Goal: Task Accomplishment & Management: Manage account settings

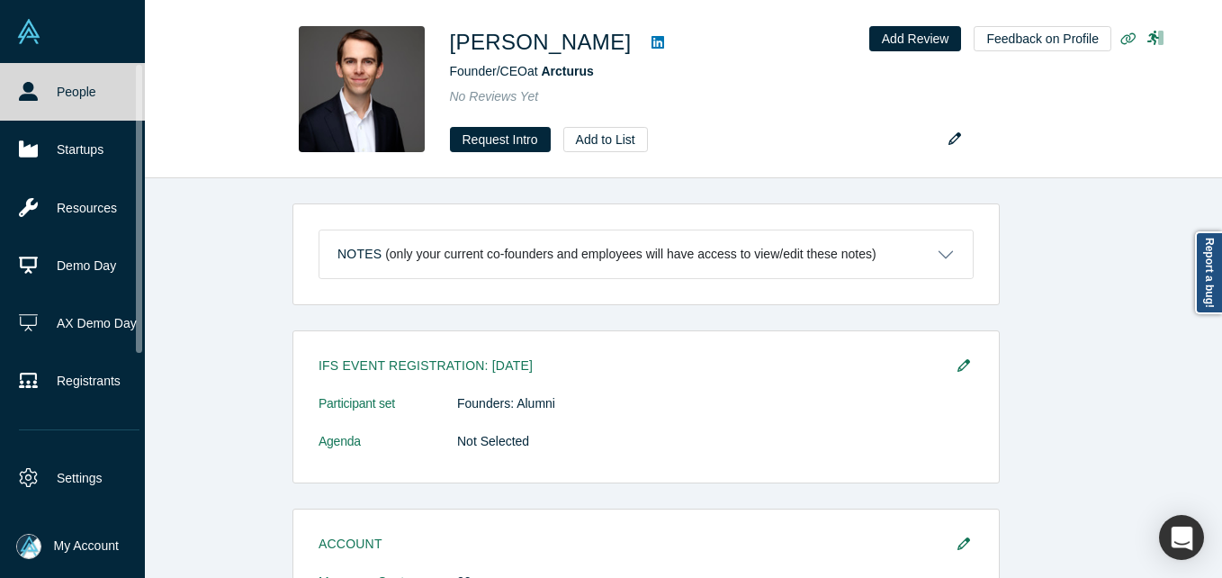
drag, startPoint x: 0, startPoint y: 0, endPoint x: 82, endPoint y: 73, distance: 109.6
click at [55, 87] on link "People" at bounding box center [79, 92] width 158 height 58
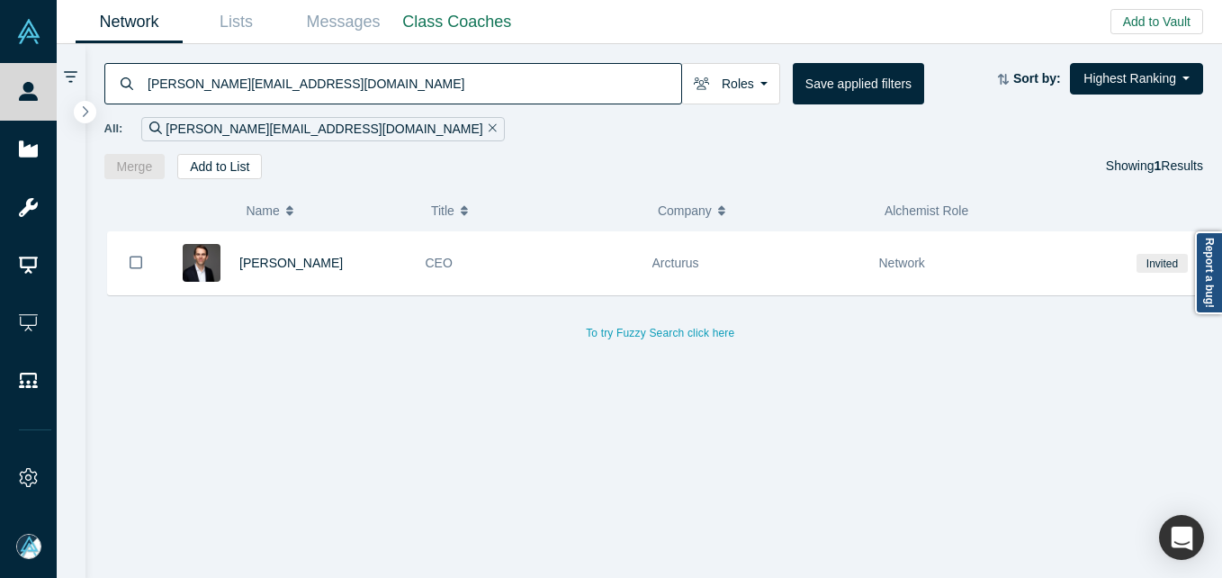
click at [327, 83] on input "[PERSON_NAME][EMAIL_ADDRESS][DOMAIN_NAME]" at bounding box center [413, 83] width 535 height 42
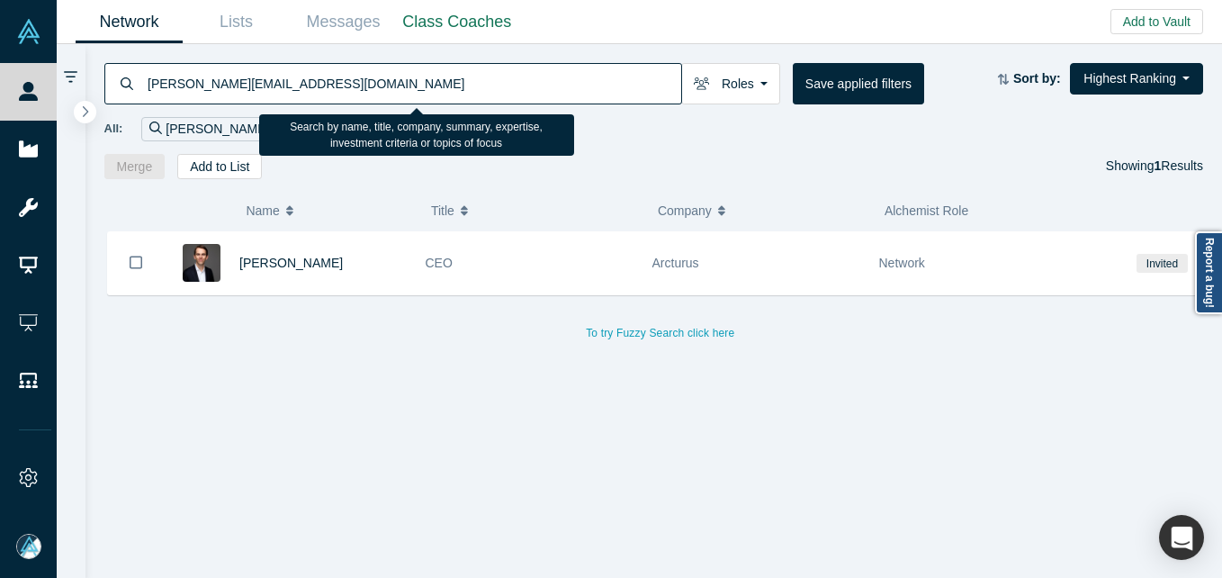
click at [327, 83] on input "[PERSON_NAME][EMAIL_ADDRESS][DOMAIN_NAME]" at bounding box center [413, 83] width 535 height 42
paste input "[PERSON_NAME]"
click at [339, 83] on input "[PERSON_NAME]@arcturus.Zee [PERSON_NAME]" at bounding box center [413, 83] width 535 height 42
paste input "Zee"
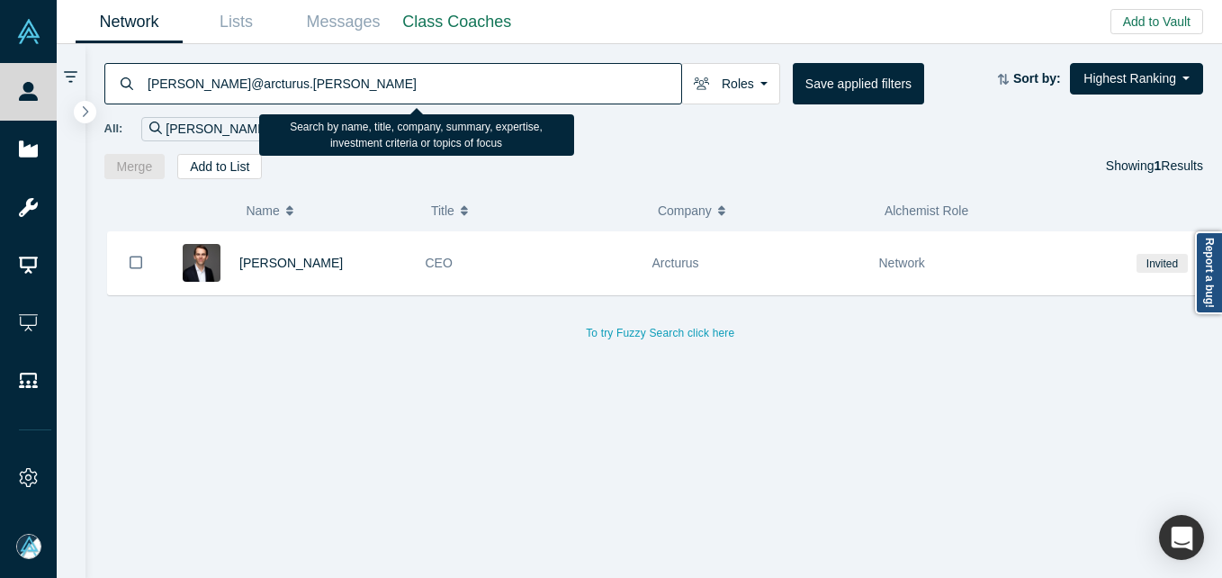
click at [339, 83] on input "[PERSON_NAME]@arcturus.[PERSON_NAME]" at bounding box center [413, 83] width 535 height 42
paste input
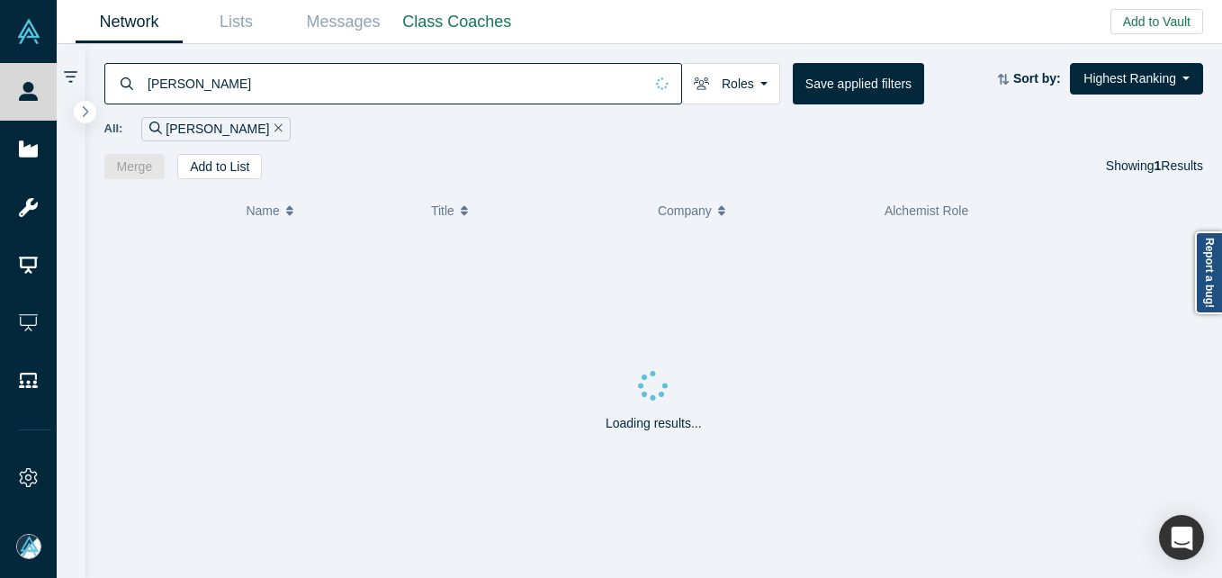
type input "[PERSON_NAME]"
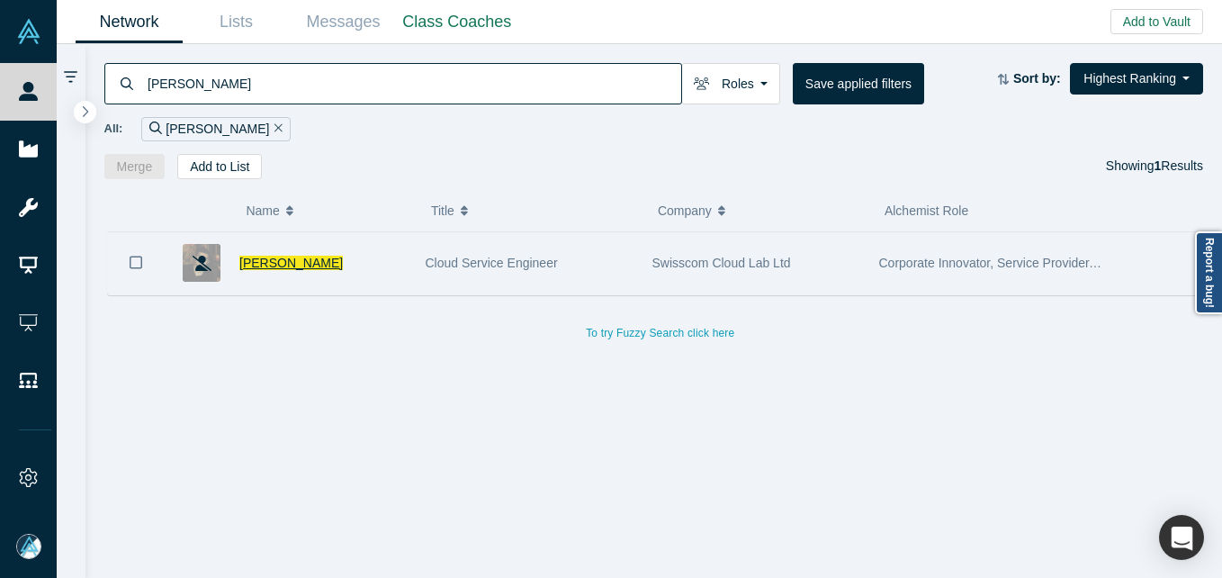
click at [251, 261] on span "[PERSON_NAME]" at bounding box center [290, 262] width 103 height 14
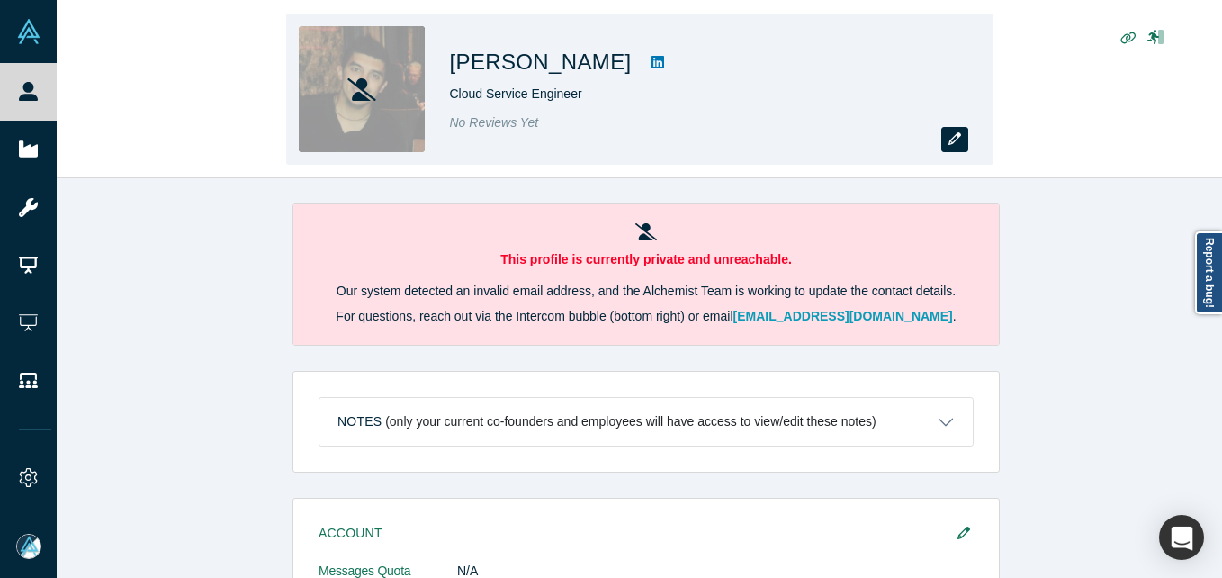
click at [950, 140] on icon "button" at bounding box center [954, 138] width 13 height 13
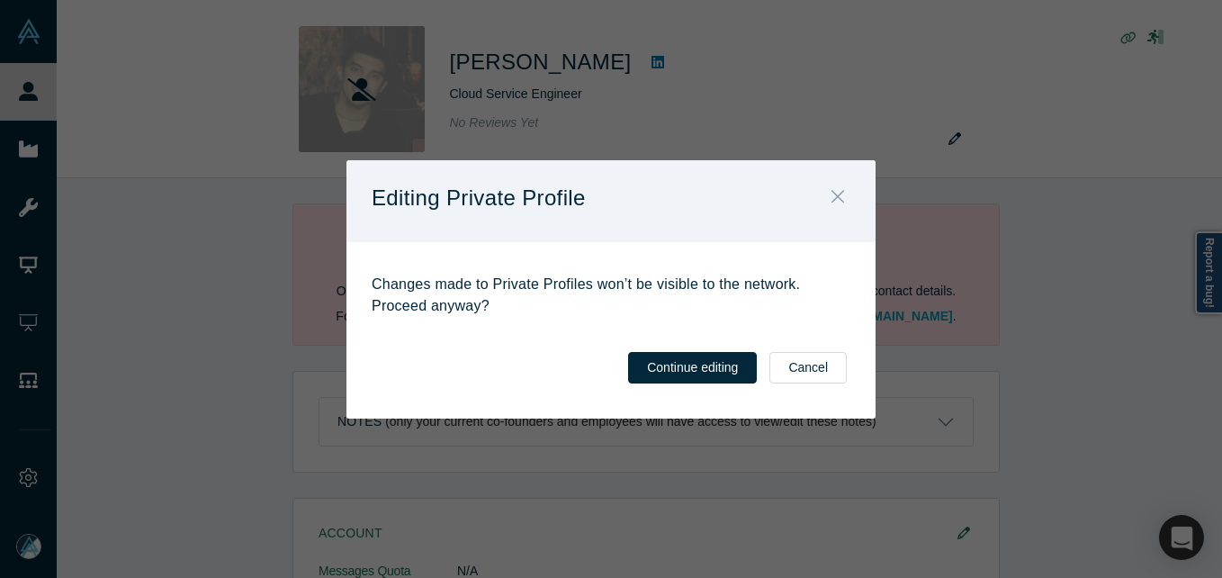
drag, startPoint x: 854, startPoint y: 195, endPoint x: 520, endPoint y: 147, distance: 337.3
click at [850, 195] on button "Close" at bounding box center [838, 198] width 38 height 39
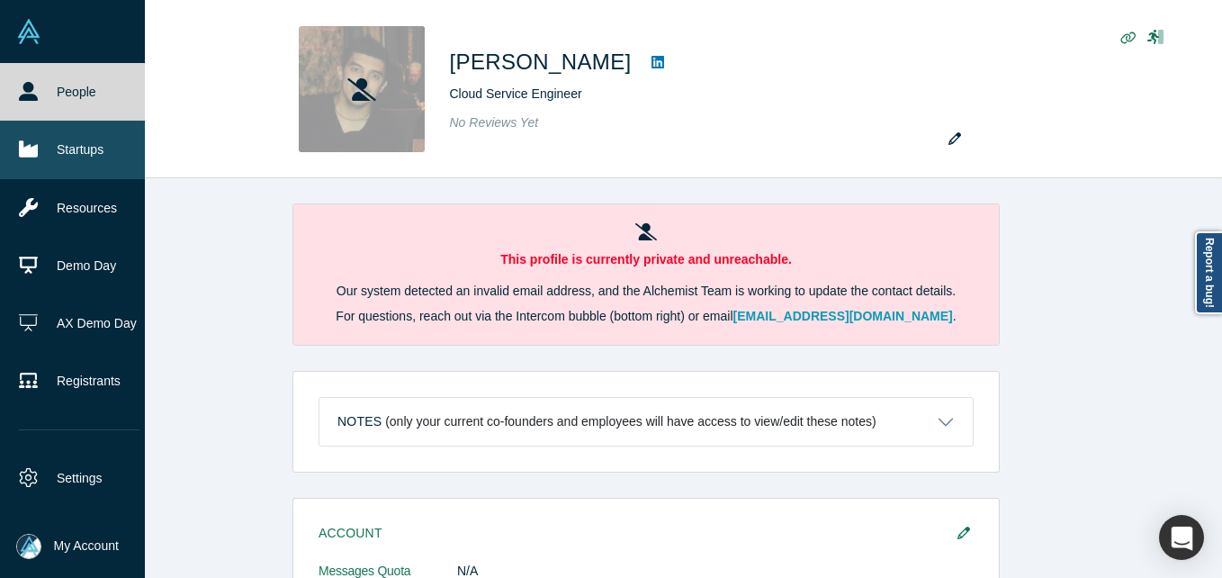
click at [40, 88] on link "People" at bounding box center [79, 92] width 158 height 58
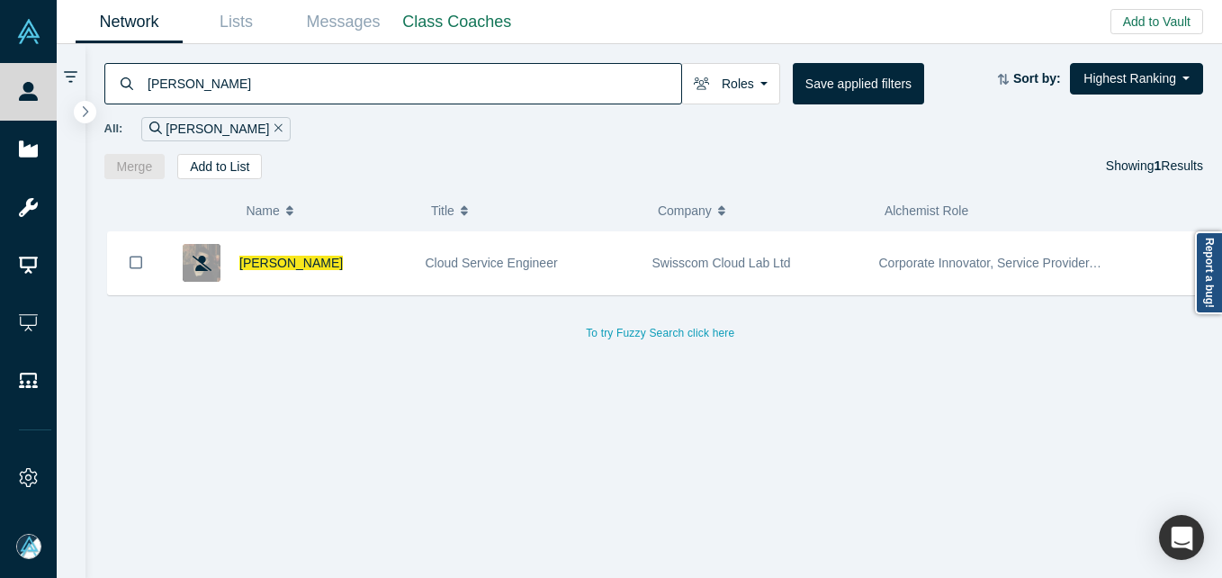
click at [452, 67] on input "[PERSON_NAME]" at bounding box center [413, 83] width 535 height 42
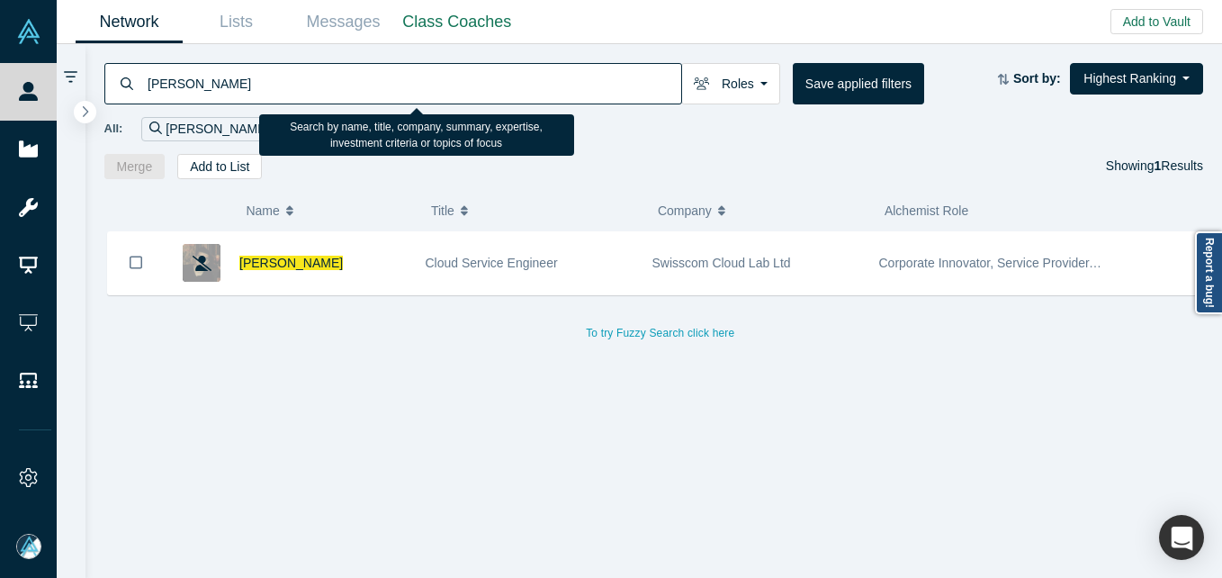
click at [452, 67] on input "[PERSON_NAME]" at bounding box center [413, 83] width 535 height 42
paste input "[PERSON_NAME]"
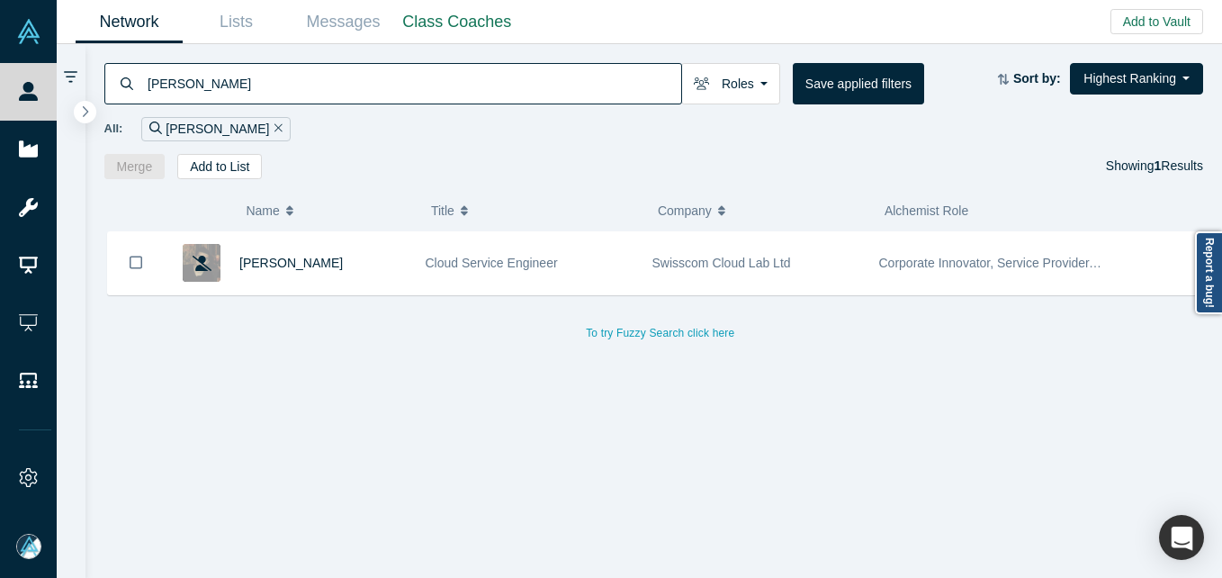
type input "[PERSON_NAME]"
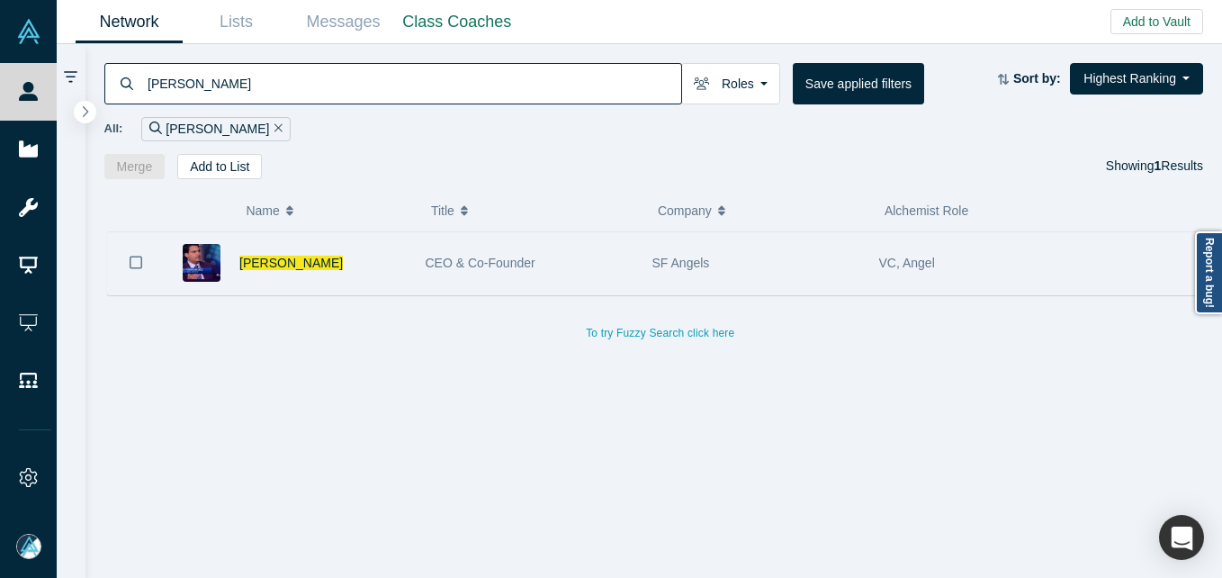
click at [394, 267] on div "[PERSON_NAME]" at bounding box center [322, 263] width 167 height 62
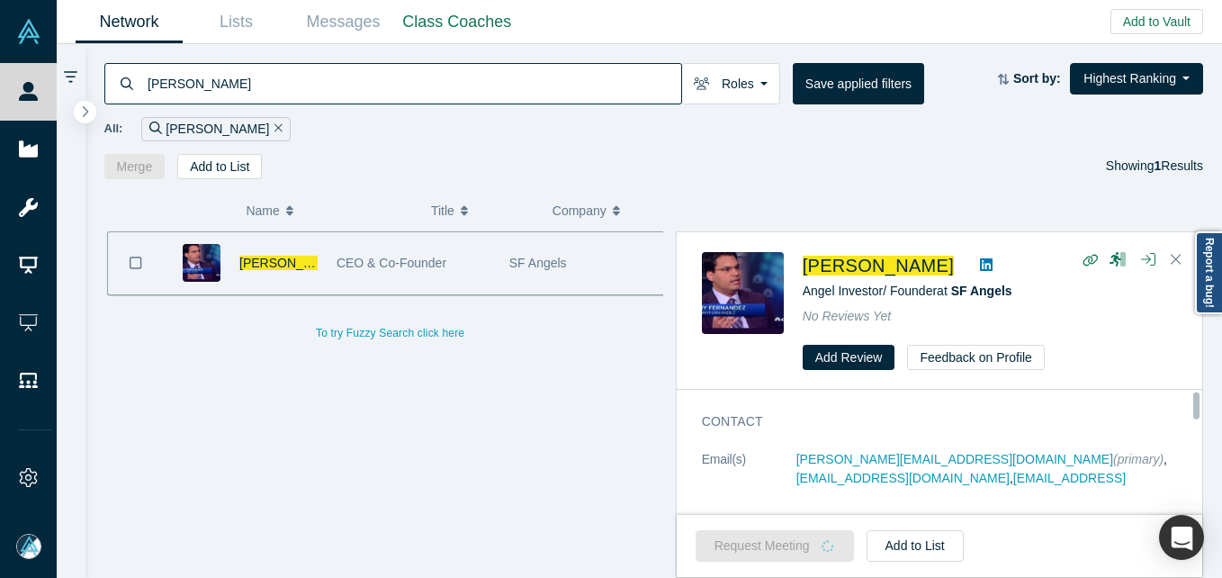
scroll to position [90, 0]
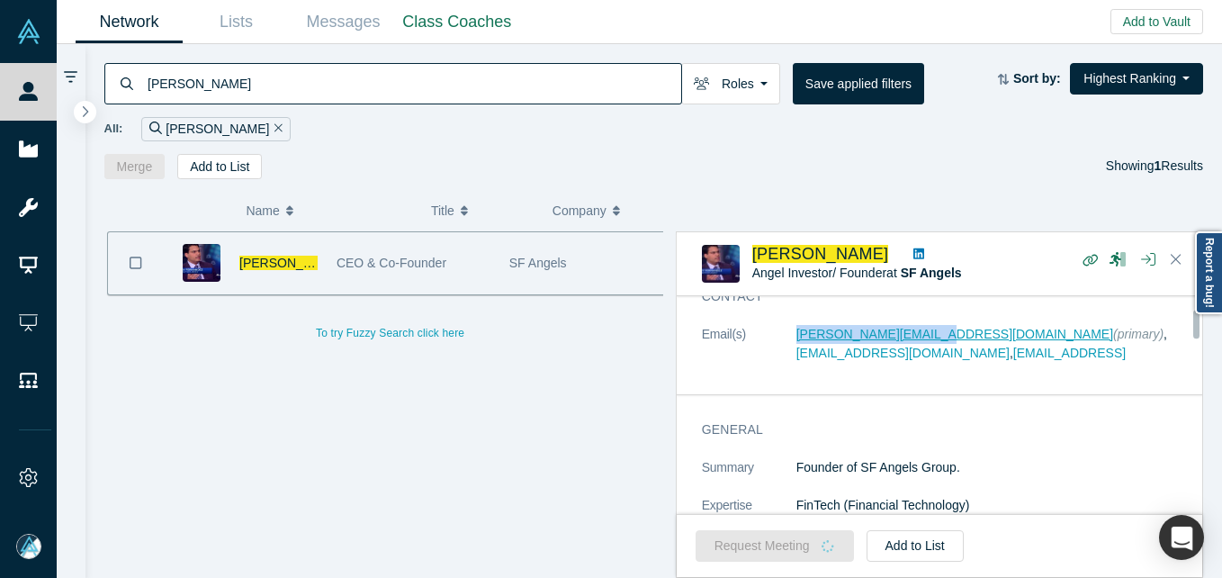
drag, startPoint x: 783, startPoint y: 340, endPoint x: 944, endPoint y: 341, distance: 161.0
click at [944, 341] on dl "Email(s) [PERSON_NAME][EMAIL_ADDRESS][DOMAIN_NAME] (primary) , [EMAIL_ADDRESS][…" at bounding box center [946, 353] width 489 height 57
copy dl "[PERSON_NAME][EMAIL_ADDRESS][DOMAIN_NAME]"
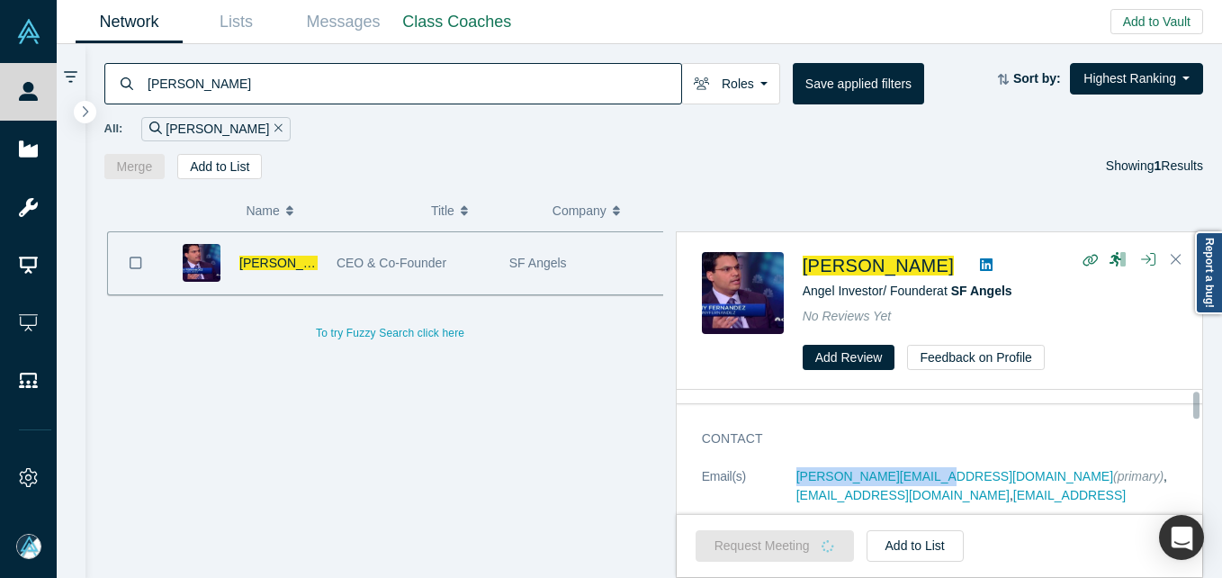
scroll to position [0, 0]
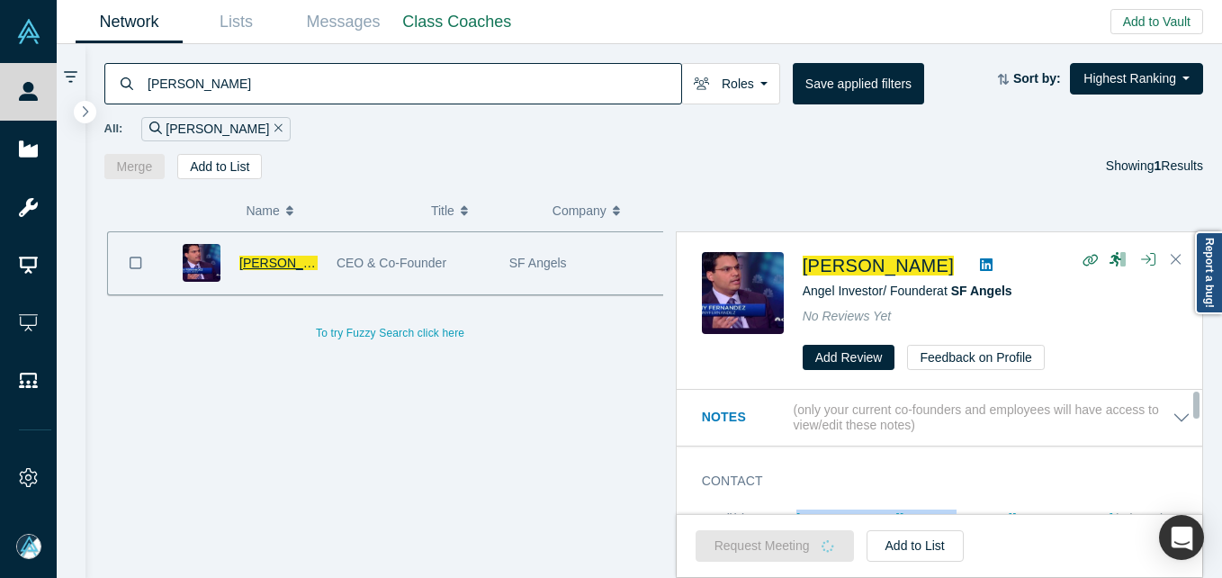
click at [259, 263] on span "[PERSON_NAME]" at bounding box center [290, 262] width 103 height 14
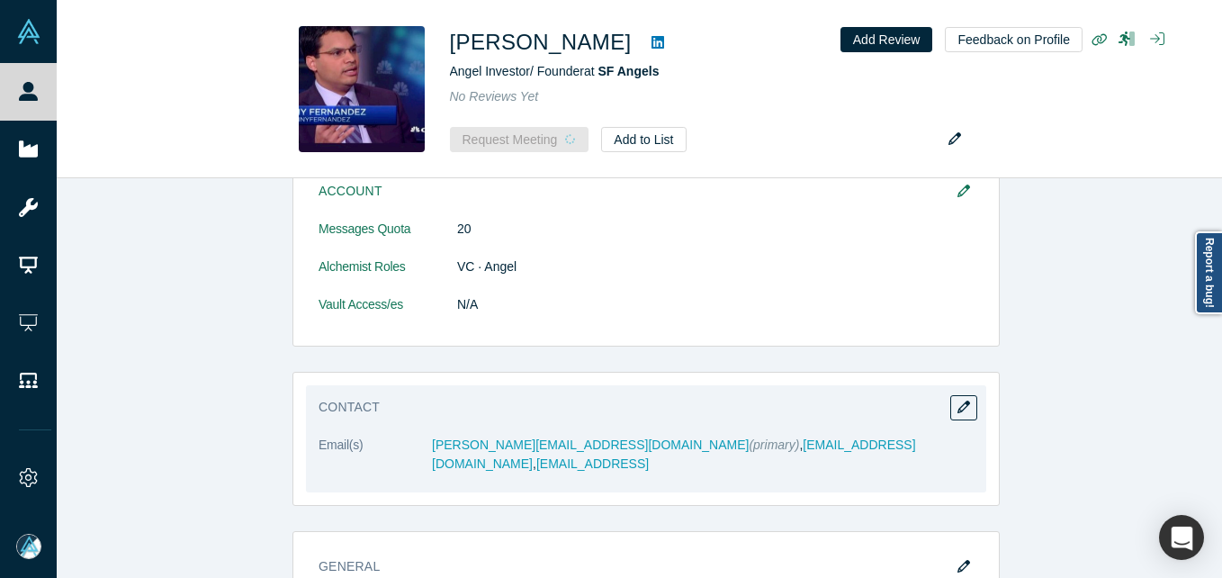
scroll to position [360, 0]
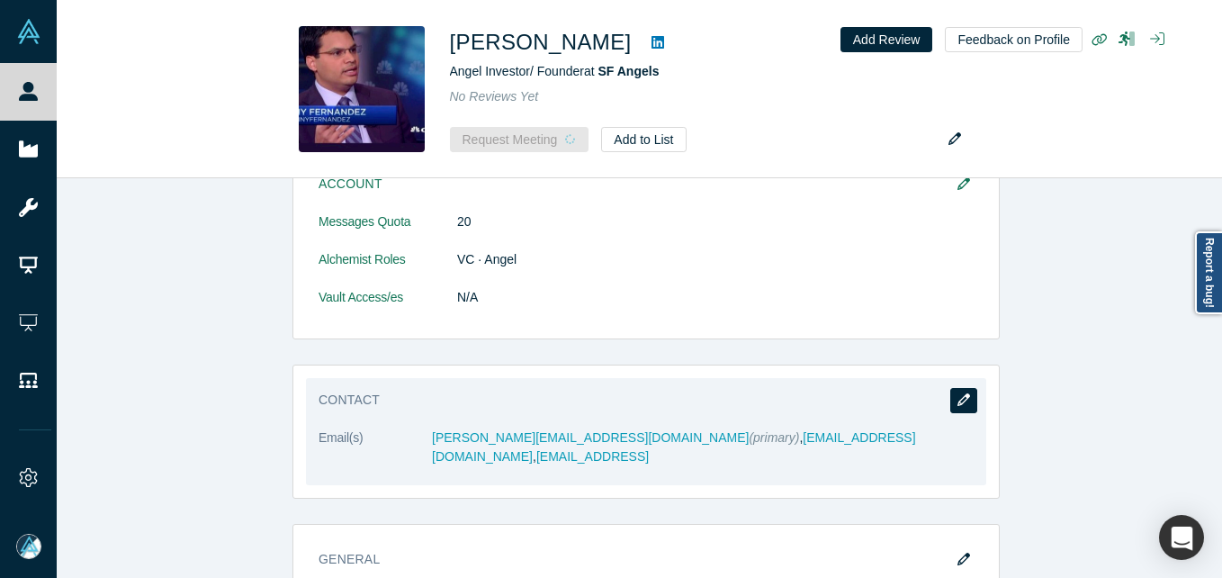
click at [953, 389] on button "button" at bounding box center [963, 400] width 27 height 25
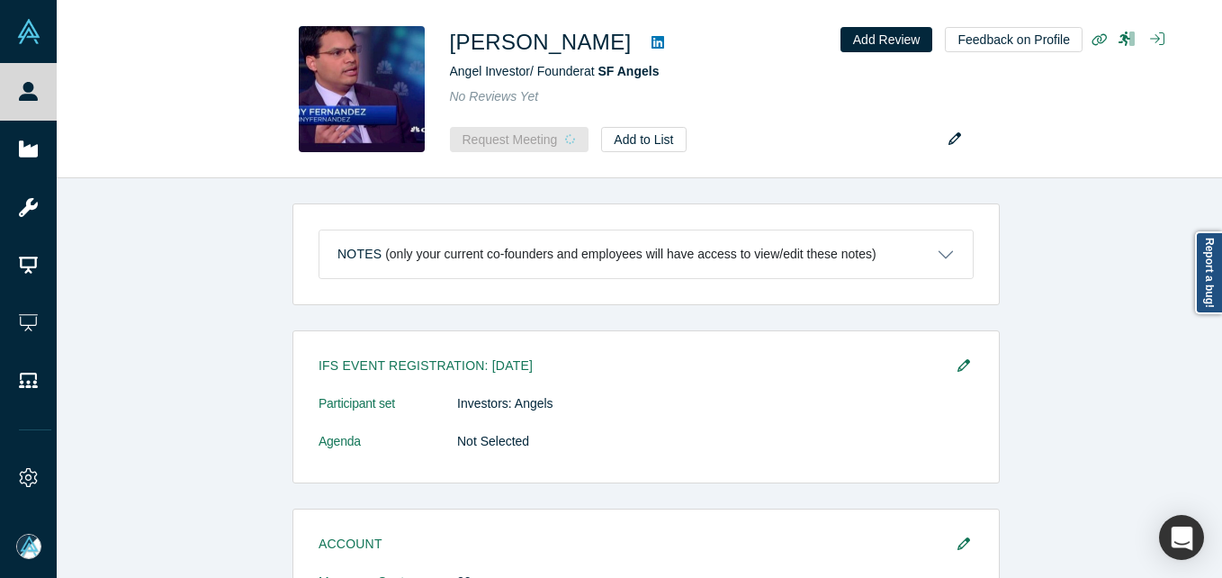
select select "US"
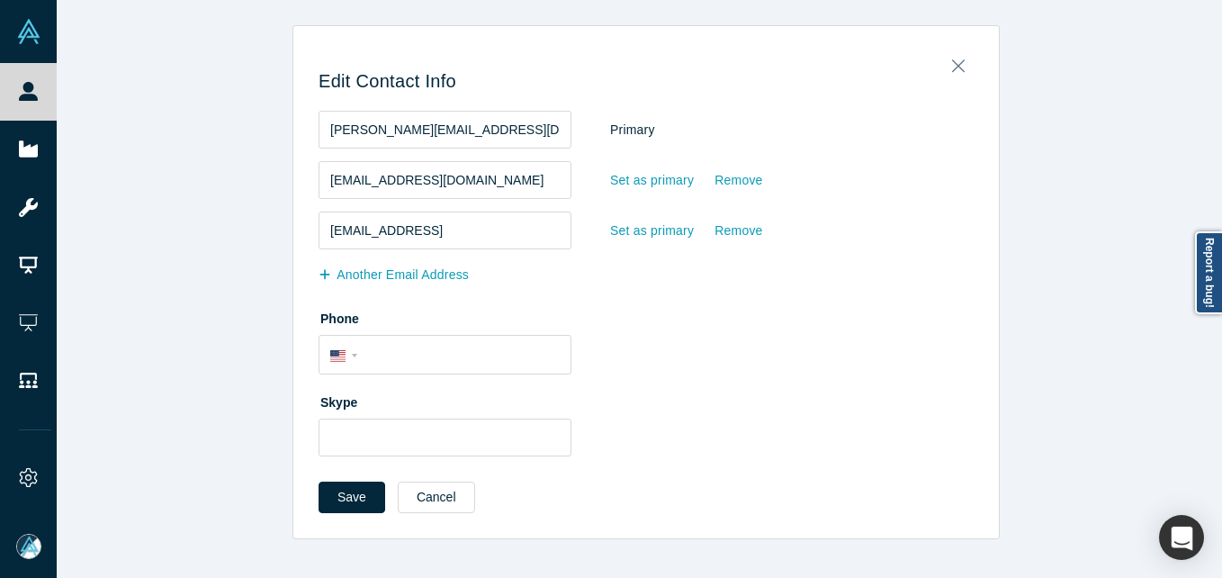
click at [668, 230] on div "Set as primary" at bounding box center [651, 230] width 85 height 31
click at [0, 0] on input "Set as primary" at bounding box center [0, 0] width 0 height 0
click at [334, 506] on button "Save" at bounding box center [351, 496] width 67 height 31
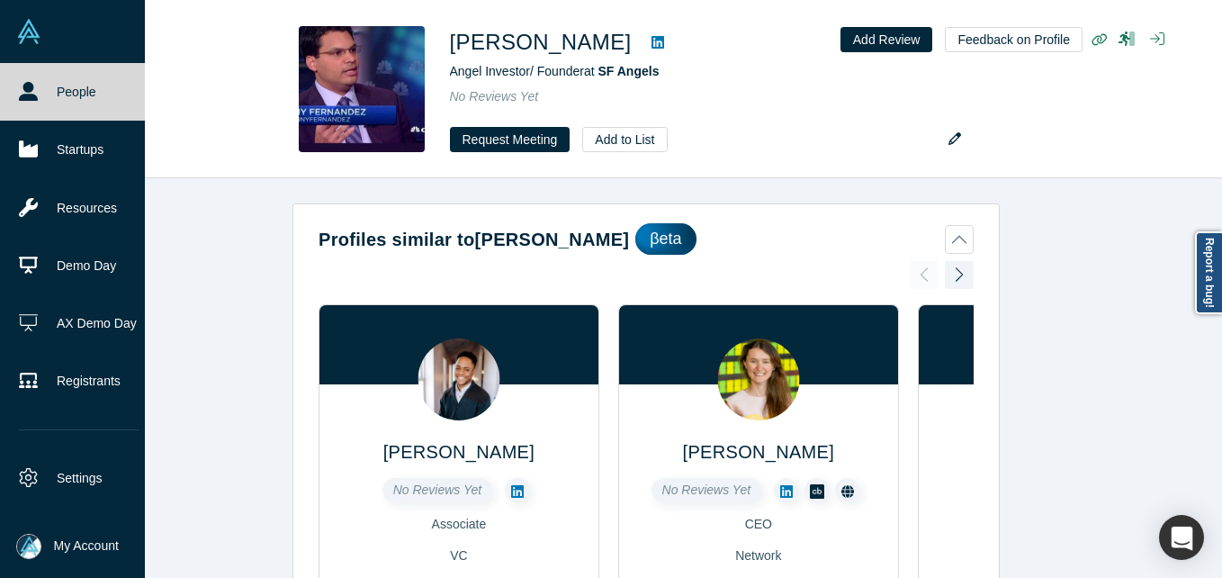
click at [18, 98] on link "People" at bounding box center [79, 92] width 158 height 58
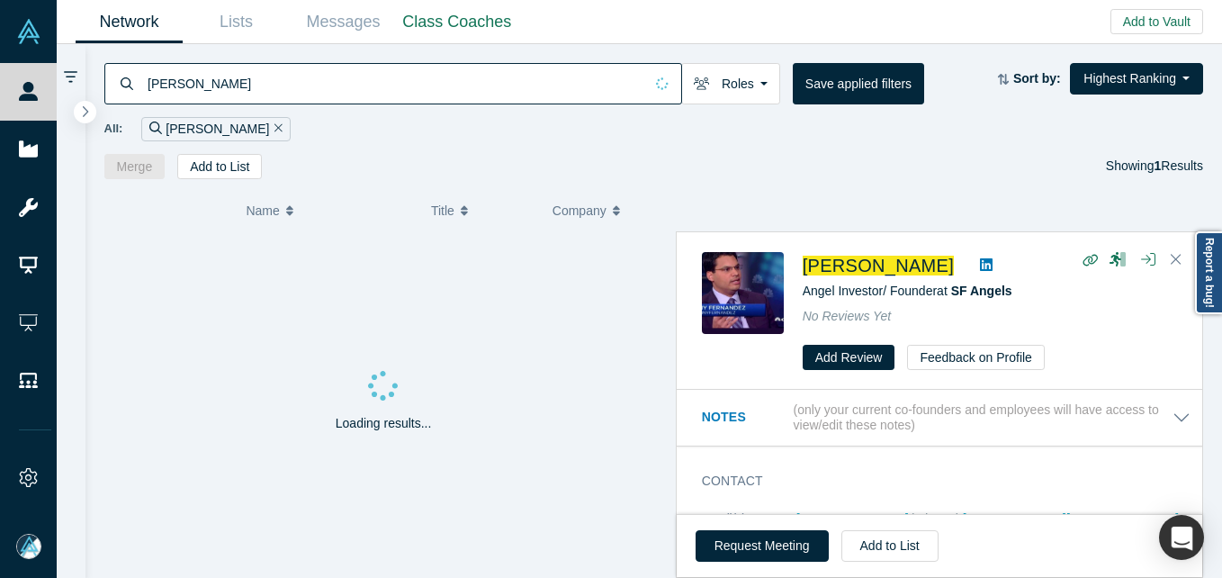
click at [381, 82] on input "[PERSON_NAME]" at bounding box center [394, 83] width 497 height 42
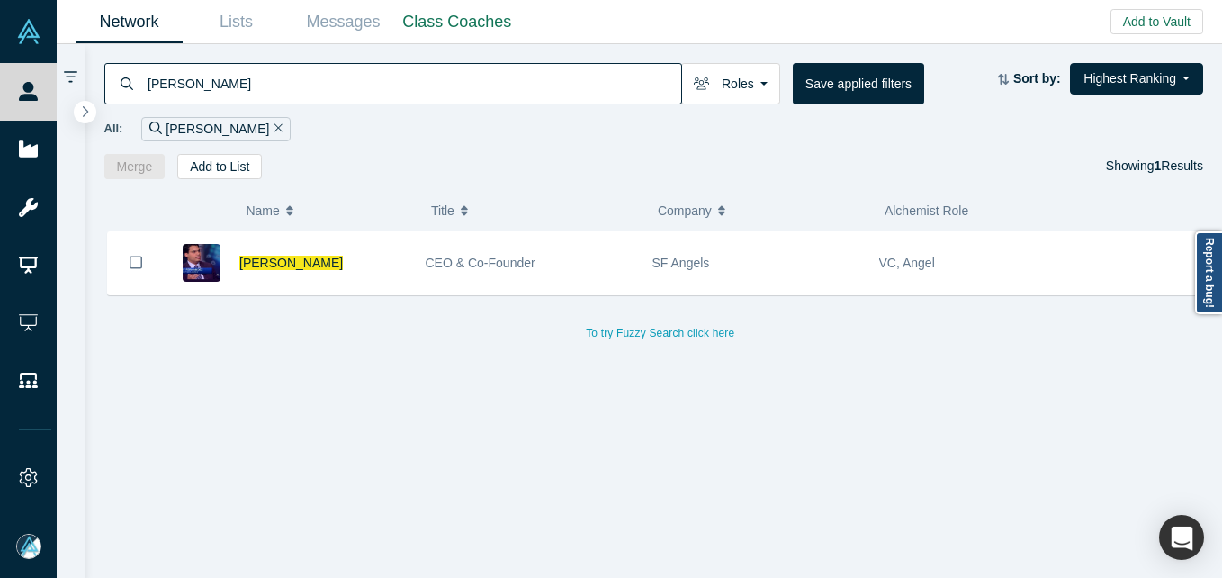
click at [381, 82] on input "[PERSON_NAME]" at bounding box center [413, 83] width 535 height 42
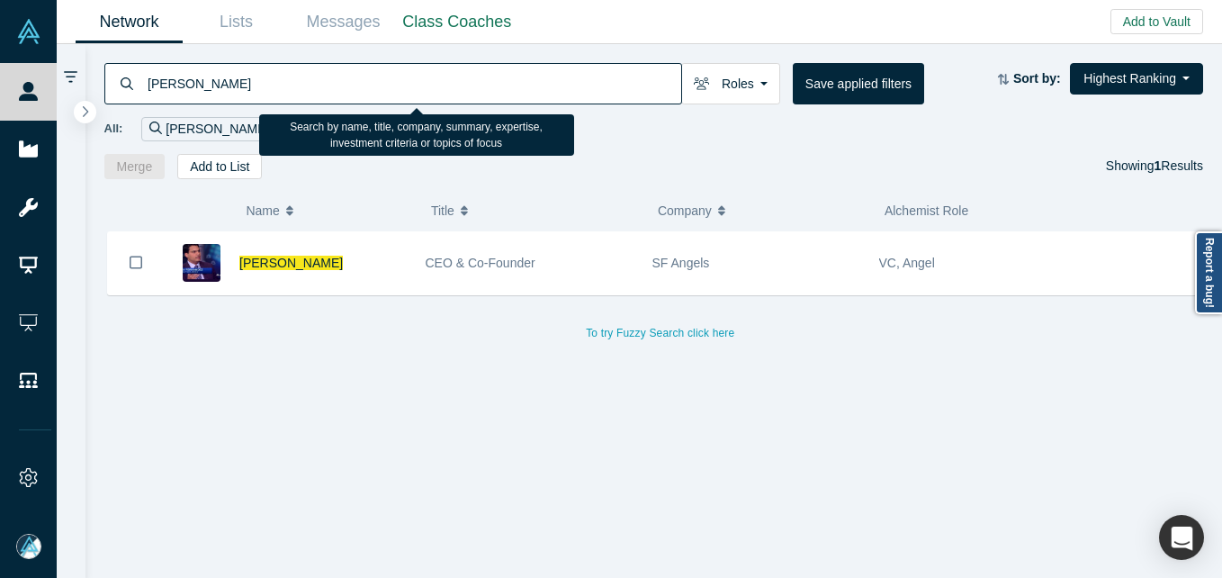
paste input "[PERSON_NAME]"
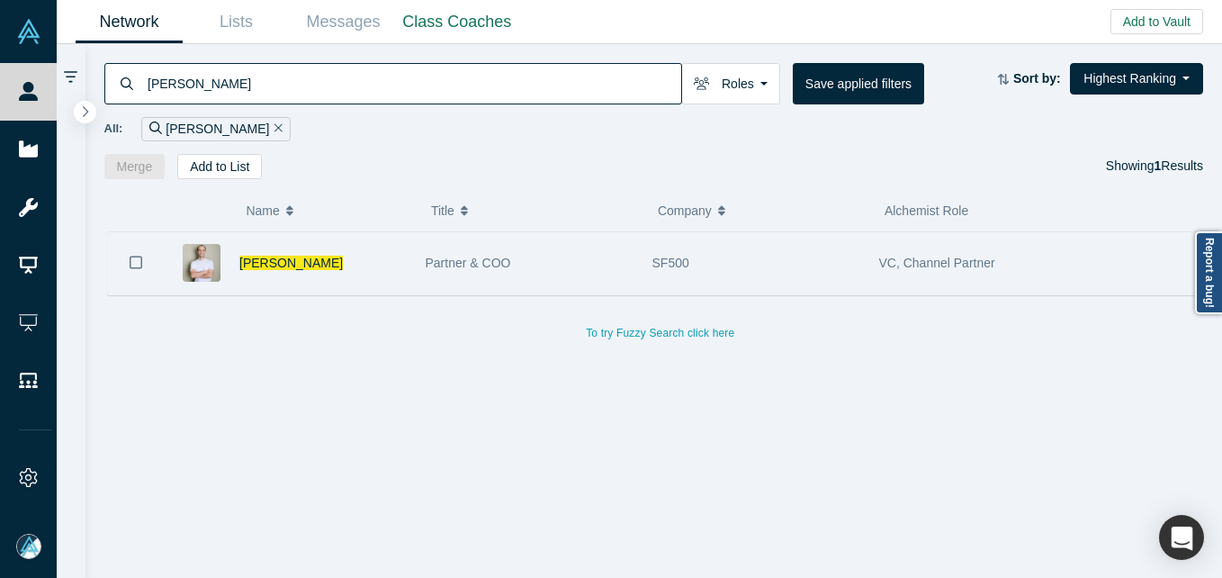
click at [416, 255] on div "Partner & COO" at bounding box center [529, 263] width 227 height 62
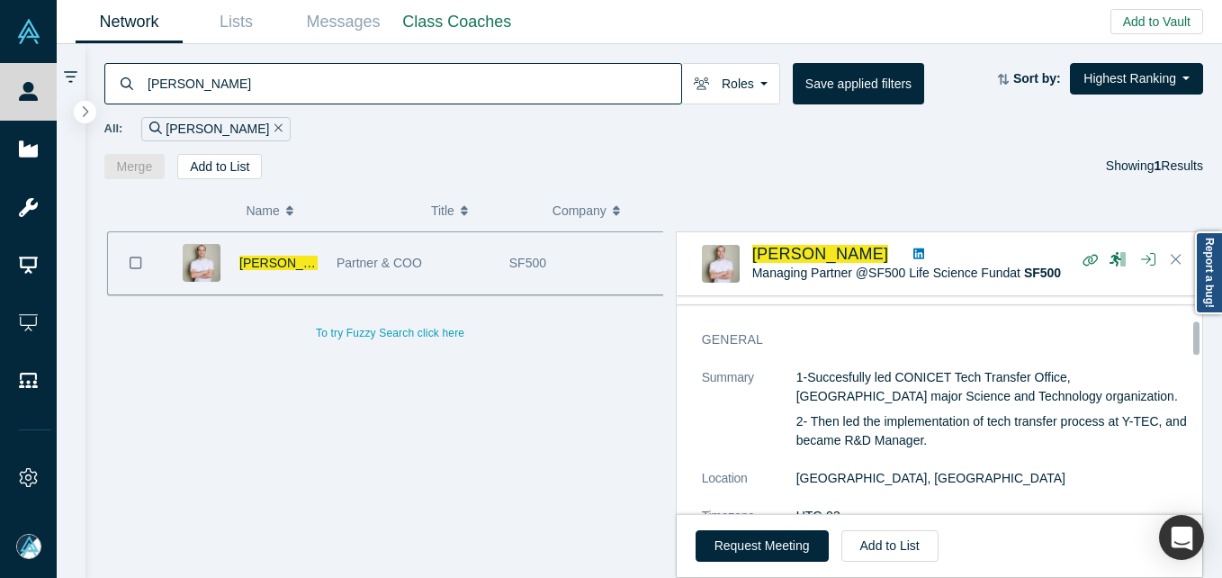
scroll to position [90, 0]
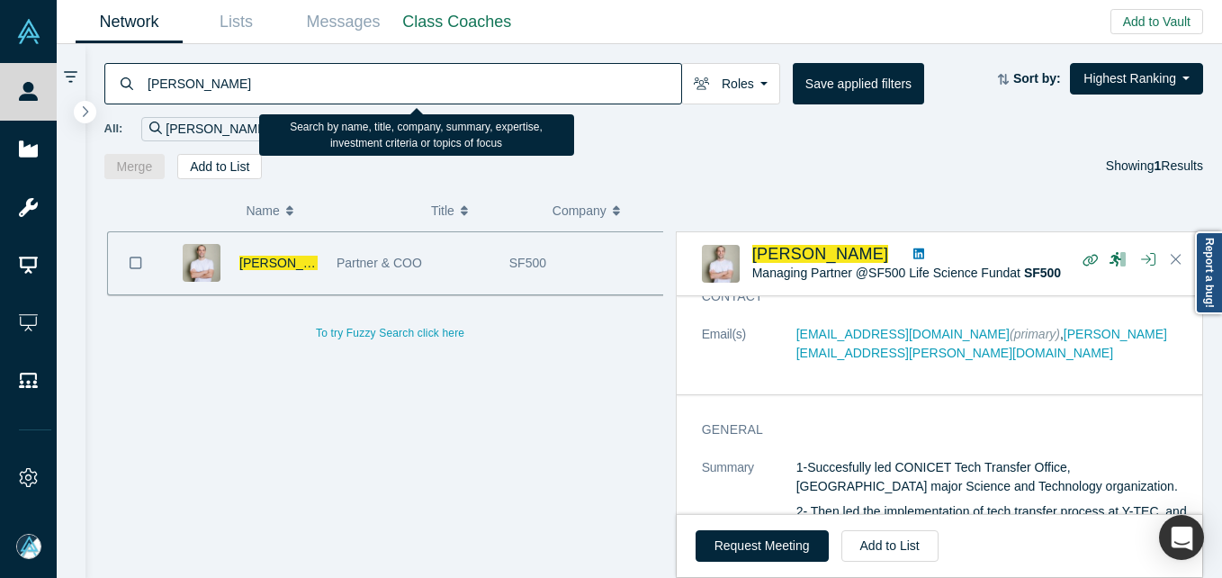
click at [291, 77] on input "[PERSON_NAME]" at bounding box center [413, 83] width 535 height 42
paste input "[PERSON_NAME]"
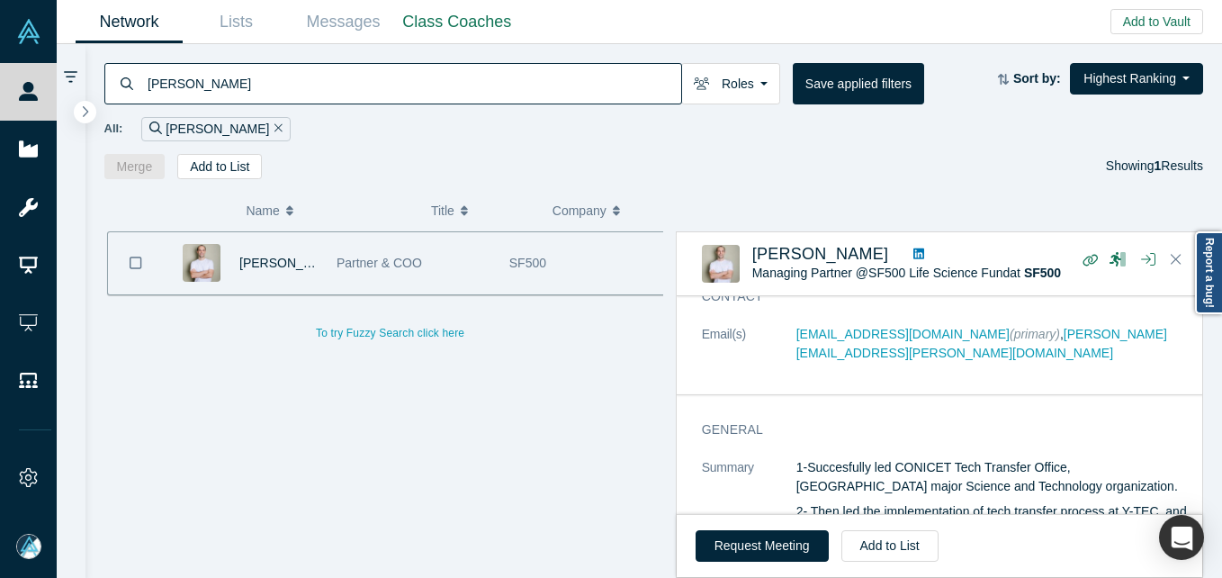
type input "[PERSON_NAME]"
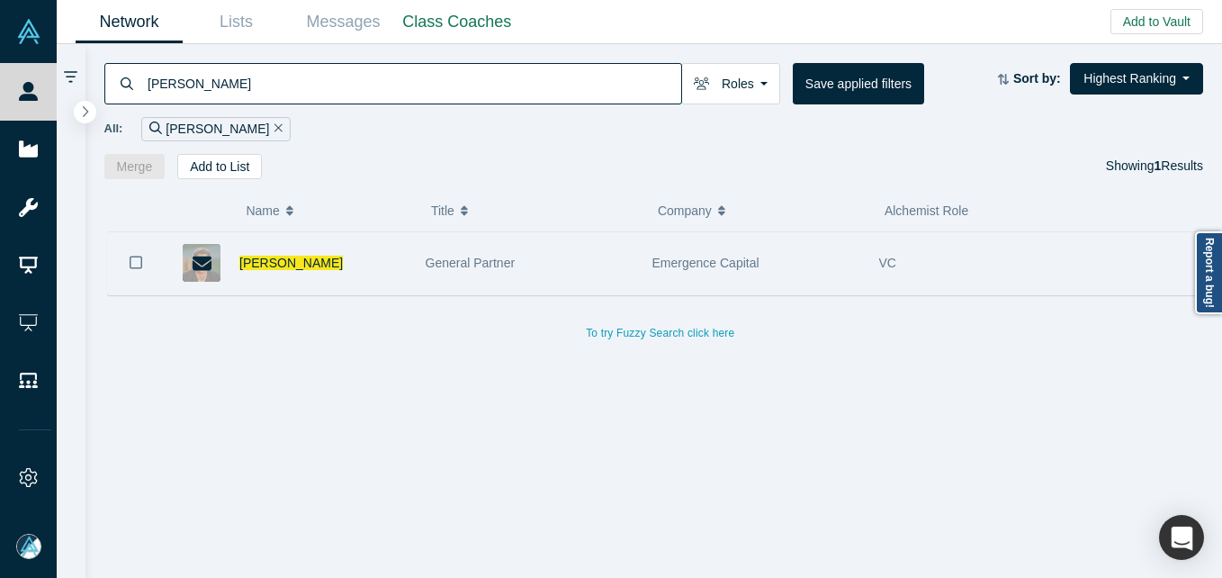
click at [300, 264] on div "[PERSON_NAME]" at bounding box center [322, 263] width 167 height 62
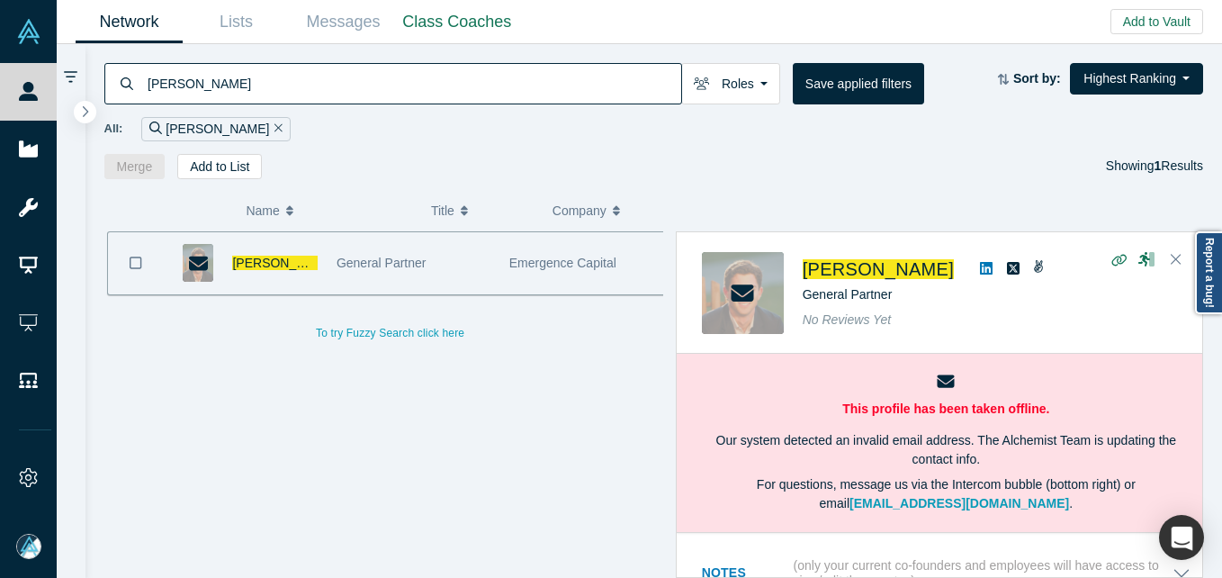
click at [264, 253] on div "[PERSON_NAME]" at bounding box center [274, 263] width 85 height 62
click at [255, 262] on span "[PERSON_NAME]" at bounding box center [283, 262] width 103 height 14
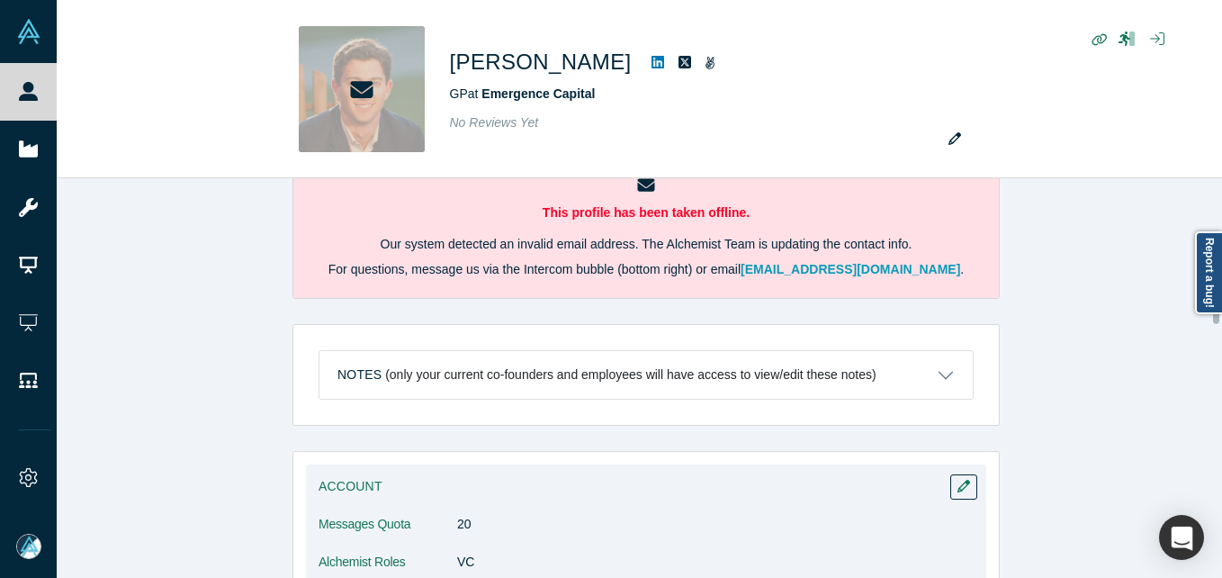
scroll to position [450, 0]
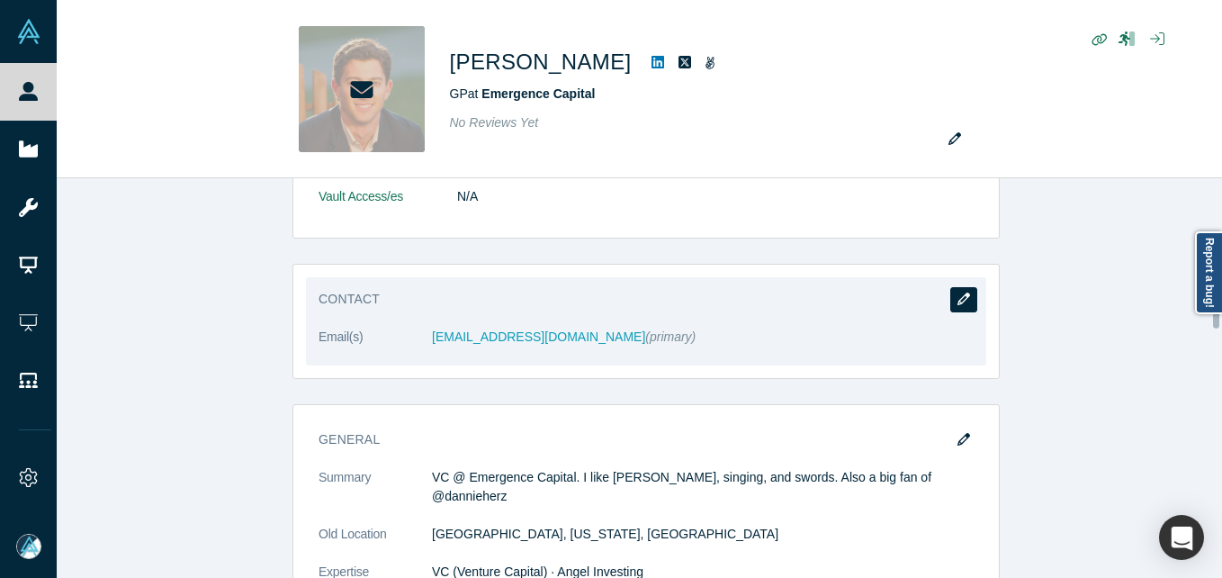
click at [963, 297] on button "button" at bounding box center [963, 299] width 27 height 25
select select "US"
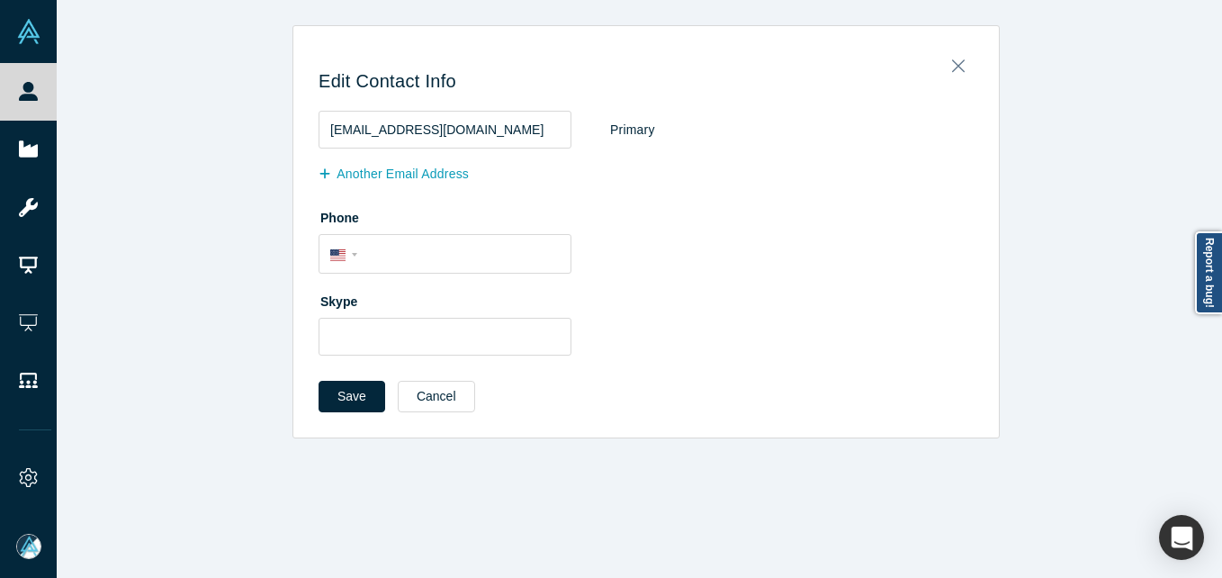
scroll to position [0, 0]
click at [373, 165] on button "Another Email Address" at bounding box center [402, 173] width 169 height 31
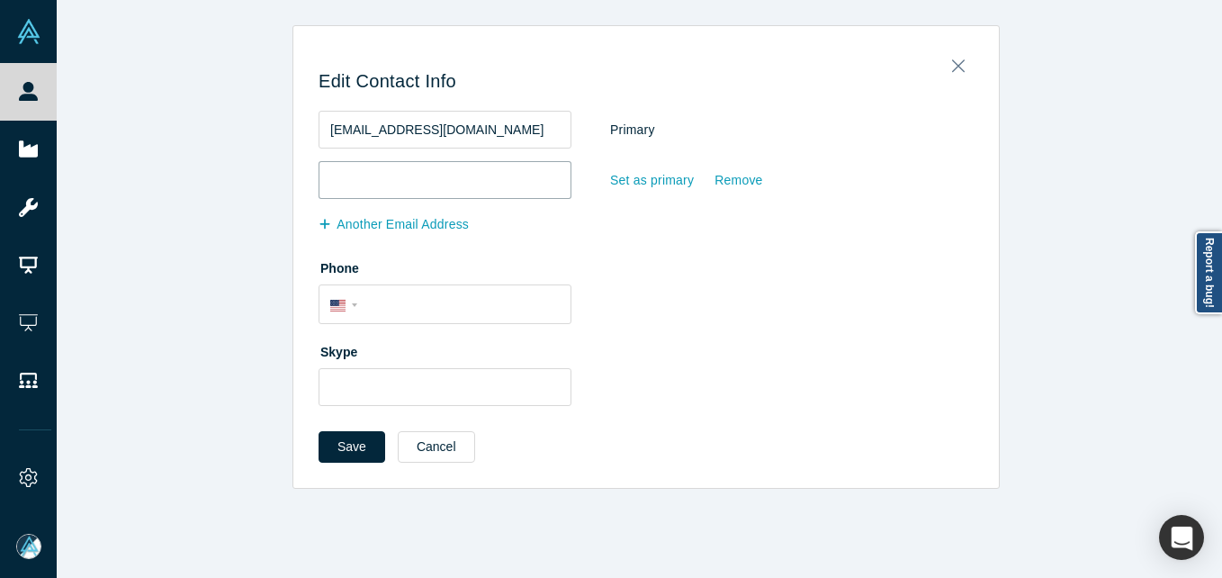
click at [477, 177] on input "email" at bounding box center [444, 180] width 253 height 38
paste input "[EMAIL_ADDRESS][DOMAIN_NAME]"
type input "[EMAIL_ADDRESS][DOMAIN_NAME]"
click at [615, 186] on div "Set as primary" at bounding box center [651, 180] width 85 height 31
click at [0, 0] on input "Set as primary" at bounding box center [0, 0] width 0 height 0
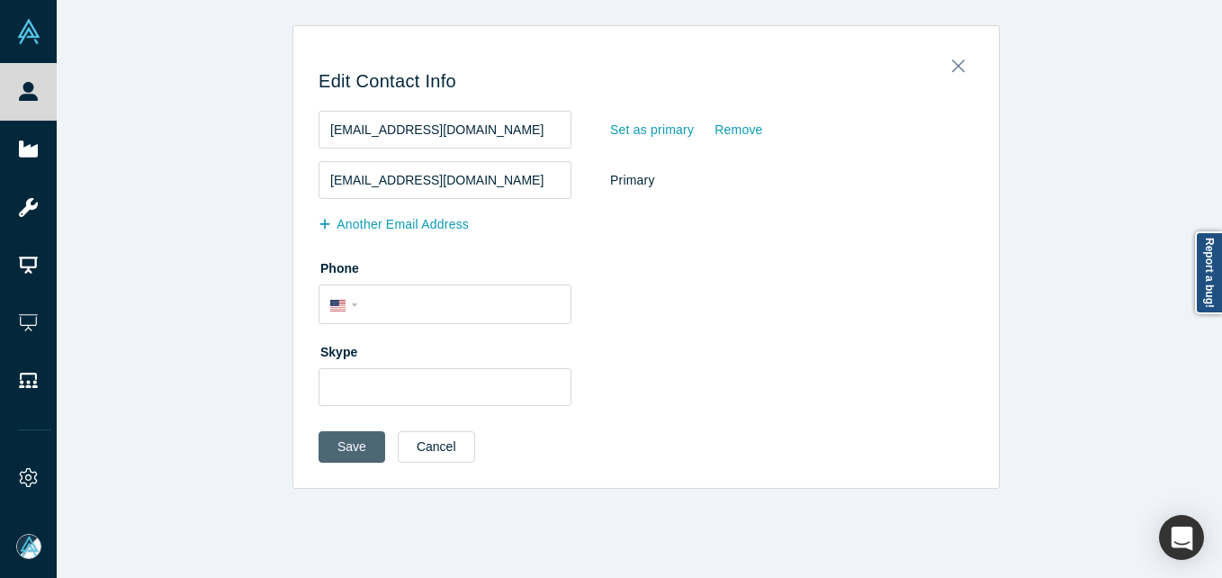
click at [343, 441] on button "Save" at bounding box center [351, 446] width 67 height 31
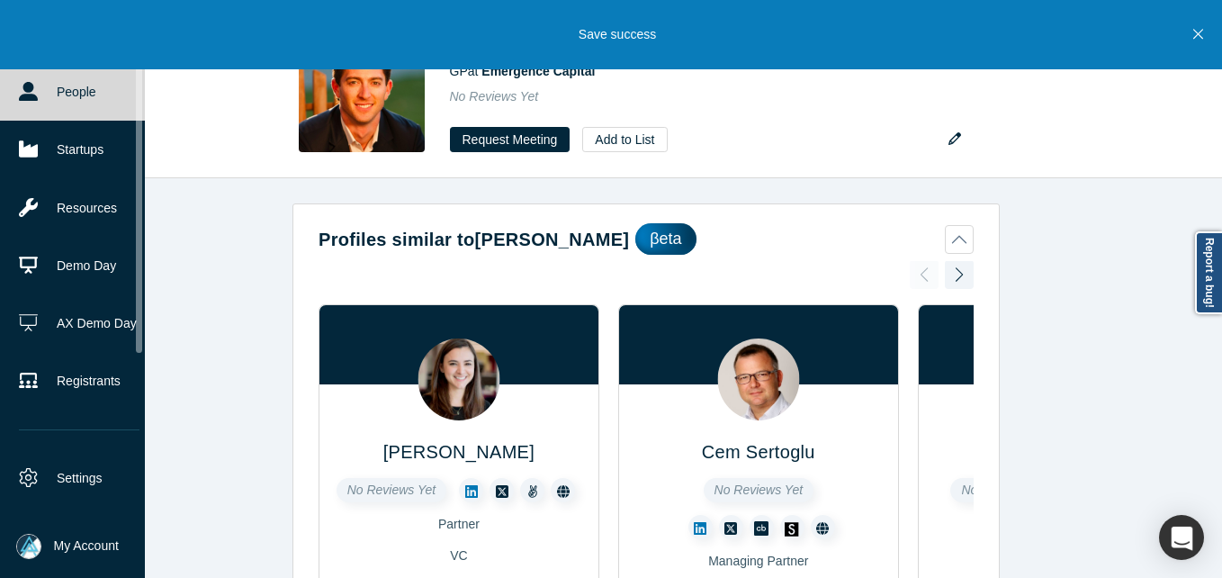
click at [32, 95] on icon at bounding box center [28, 91] width 19 height 19
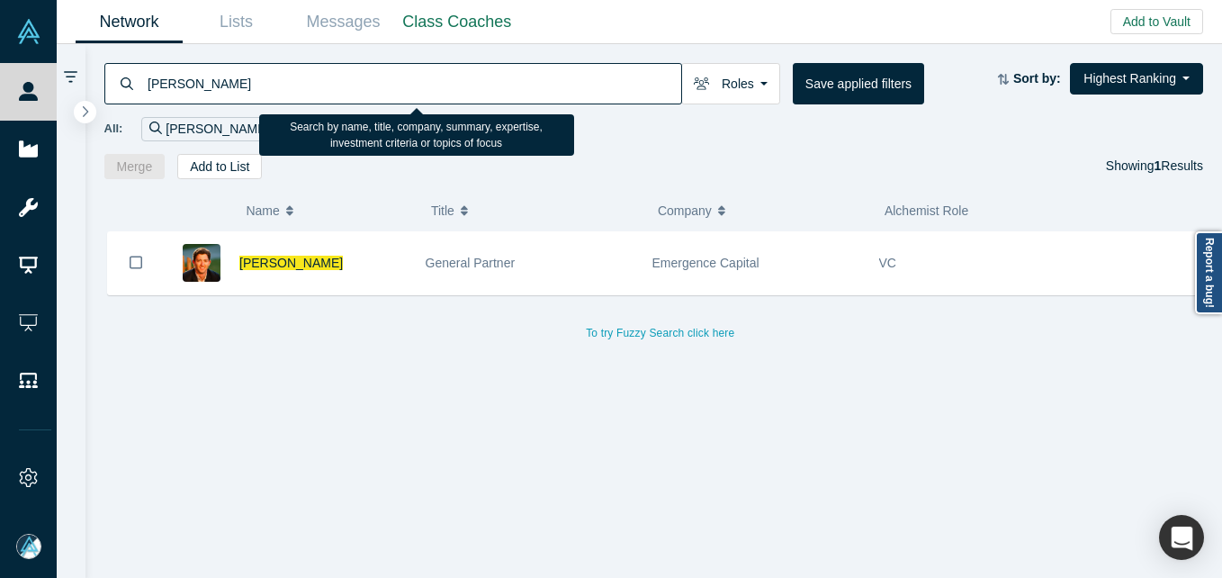
click at [336, 88] on input "[PERSON_NAME]" at bounding box center [413, 83] width 535 height 42
click at [335, 88] on input "[PERSON_NAME]" at bounding box center [413, 83] width 535 height 42
paste input "[PERSON_NAME]"
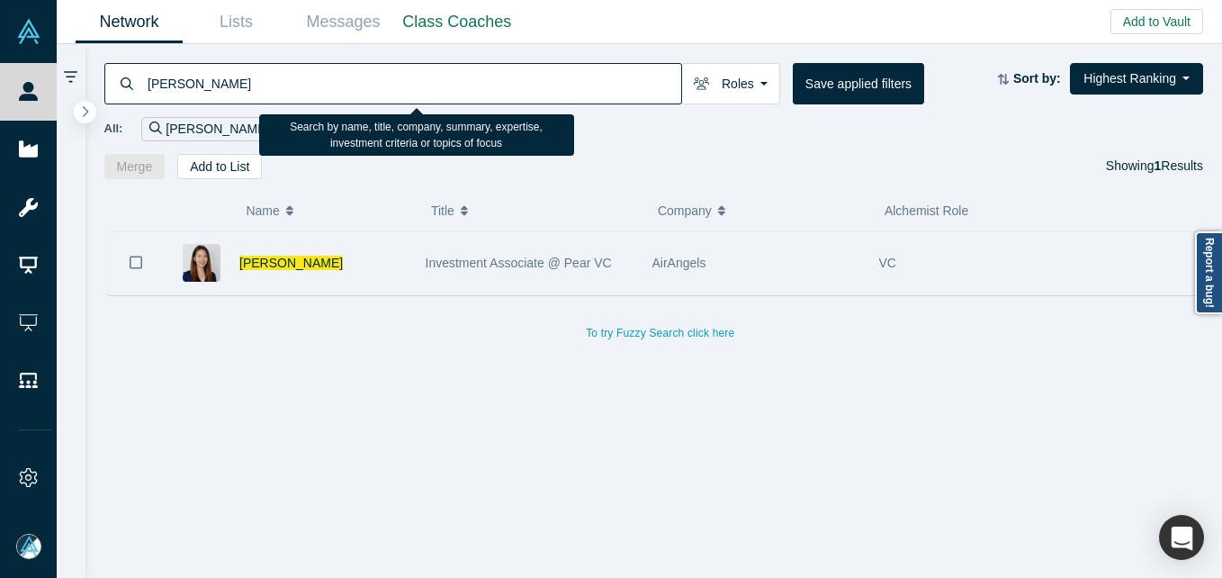
click at [381, 238] on div "[PERSON_NAME]" at bounding box center [322, 263] width 167 height 62
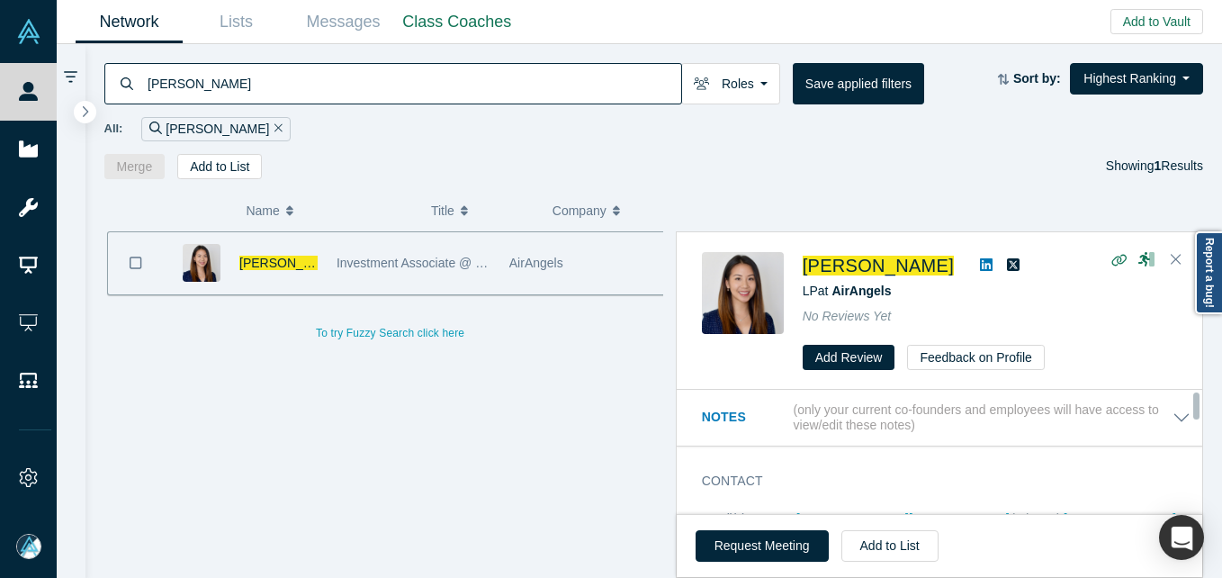
scroll to position [90, 0]
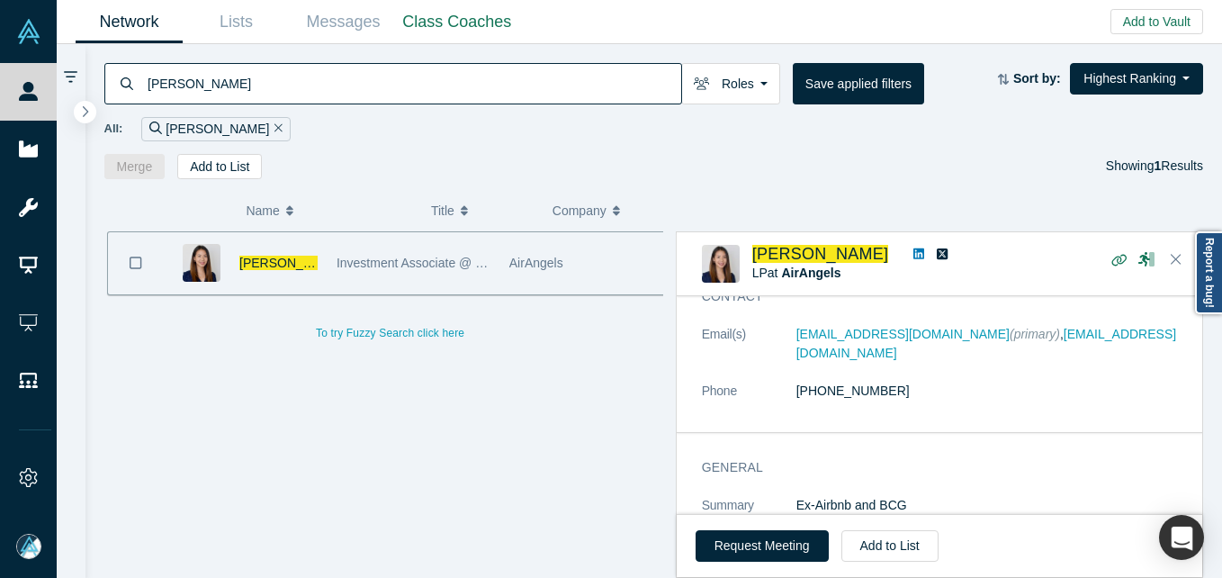
click at [359, 73] on input "[PERSON_NAME]" at bounding box center [413, 83] width 535 height 42
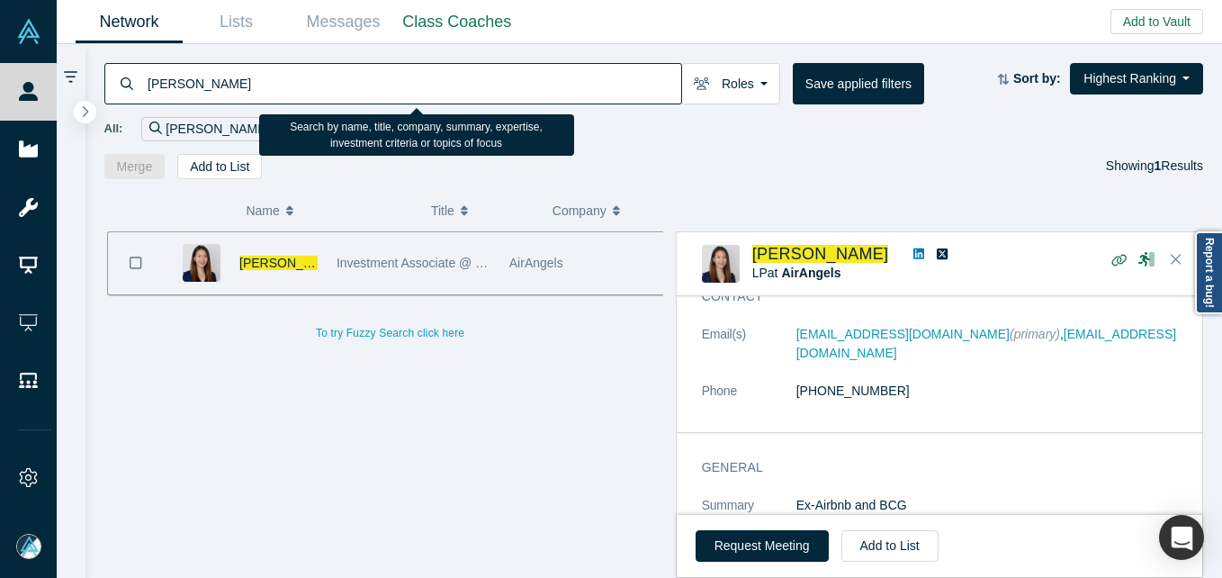
click at [359, 73] on input "[PERSON_NAME]" at bounding box center [413, 83] width 535 height 42
paste input "[PERSON_NAME]"
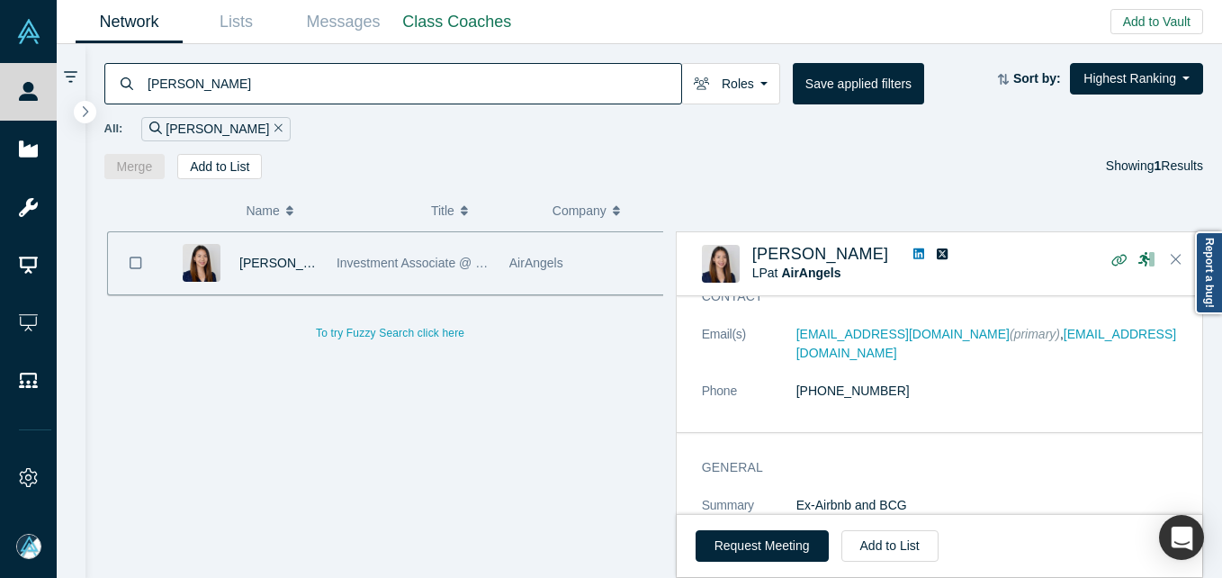
type input "[PERSON_NAME]"
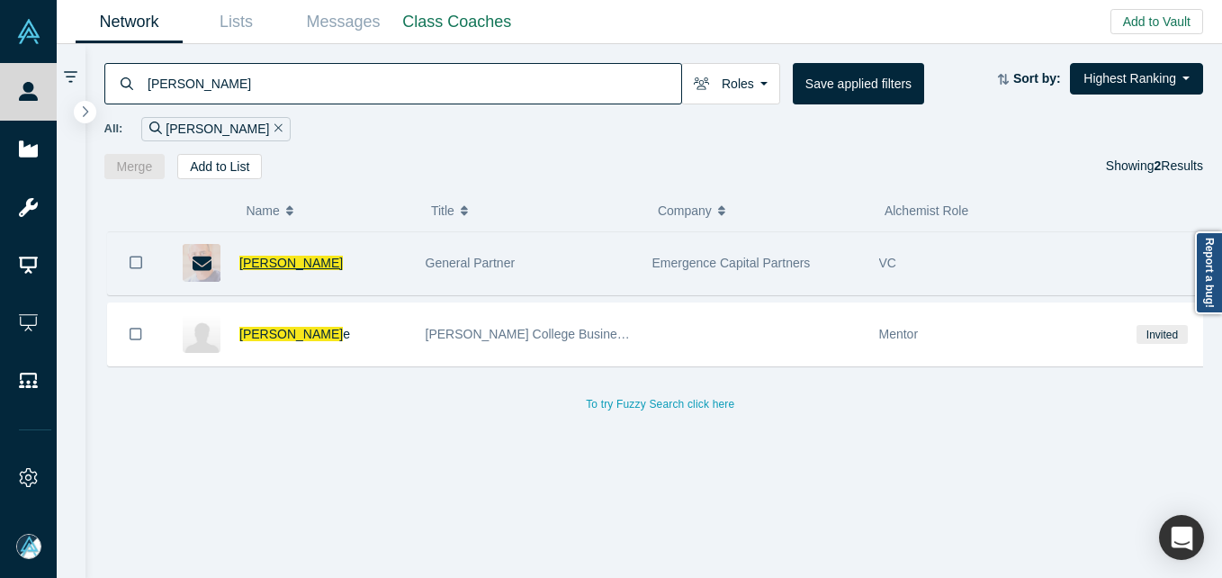
click at [278, 255] on span "[PERSON_NAME]" at bounding box center [290, 262] width 103 height 14
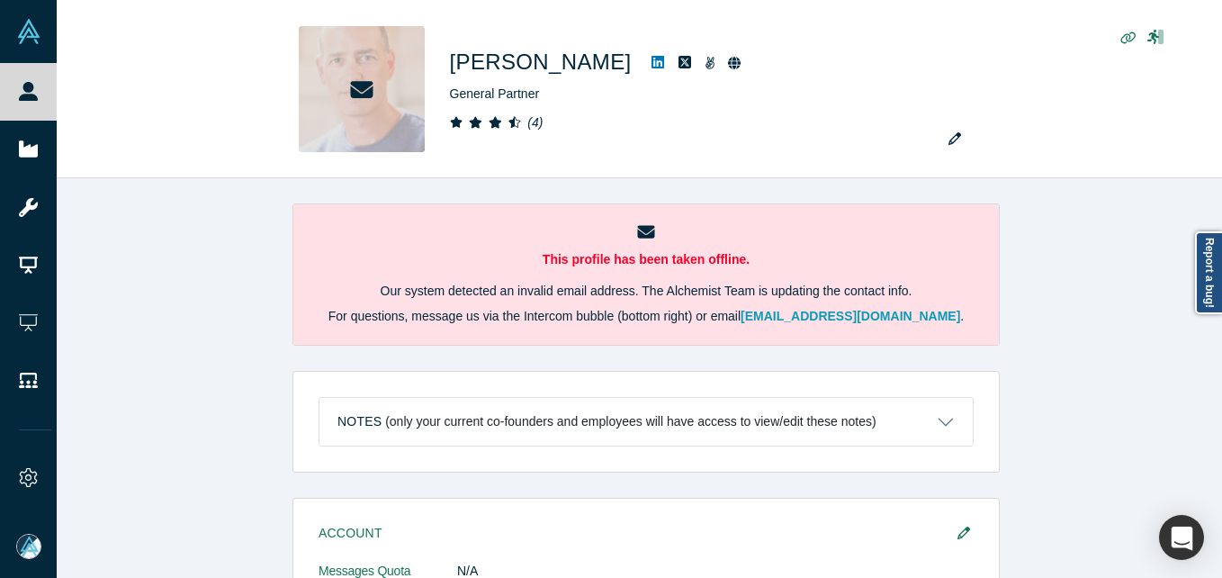
scroll to position [360, 0]
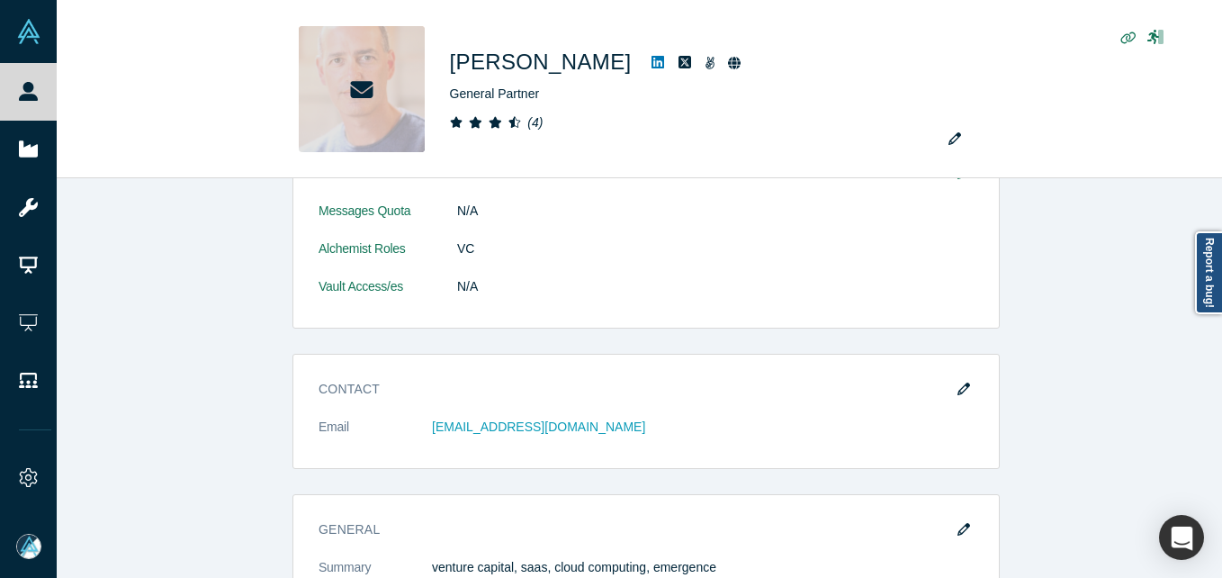
drag, startPoint x: 208, startPoint y: 416, endPoint x: 423, endPoint y: 333, distance: 230.4
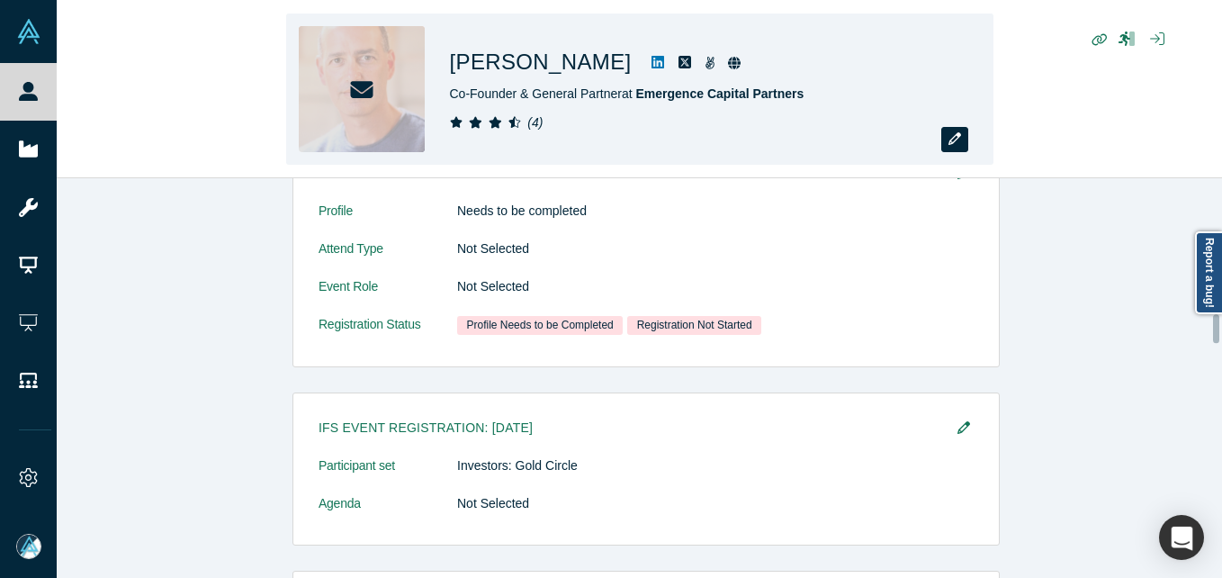
scroll to position [1872, 0]
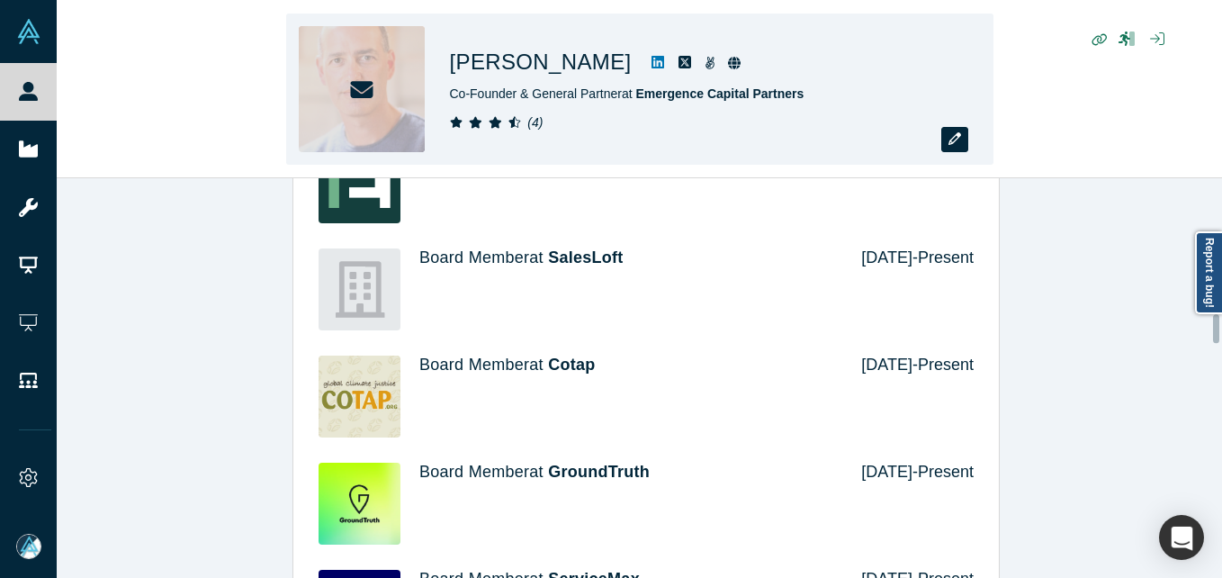
click at [951, 136] on icon "button" at bounding box center [954, 138] width 13 height 13
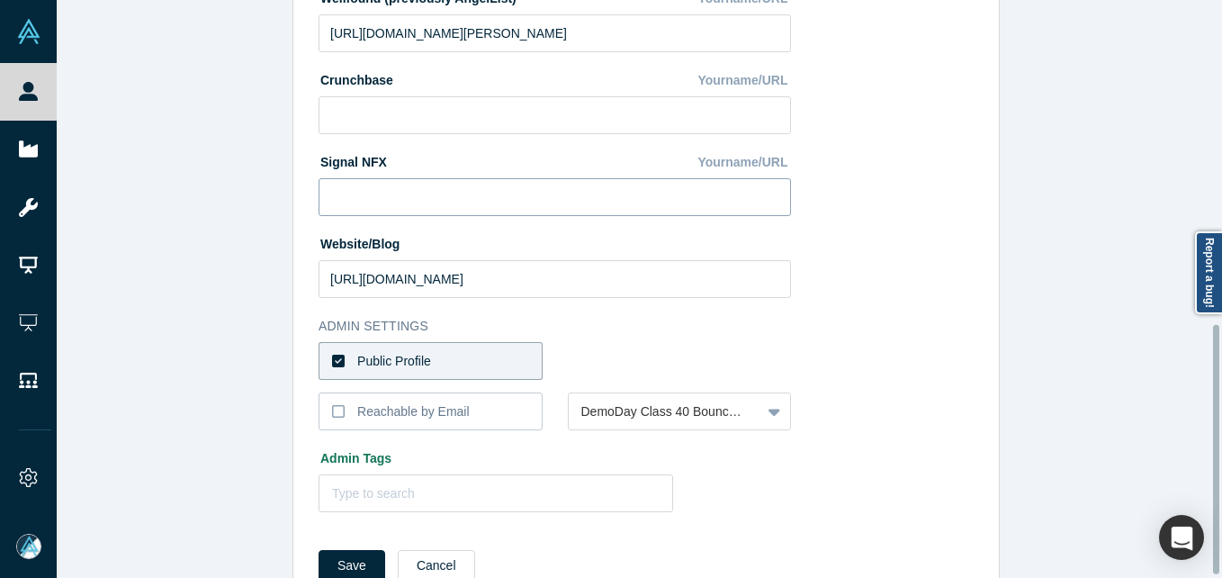
scroll to position [757, 0]
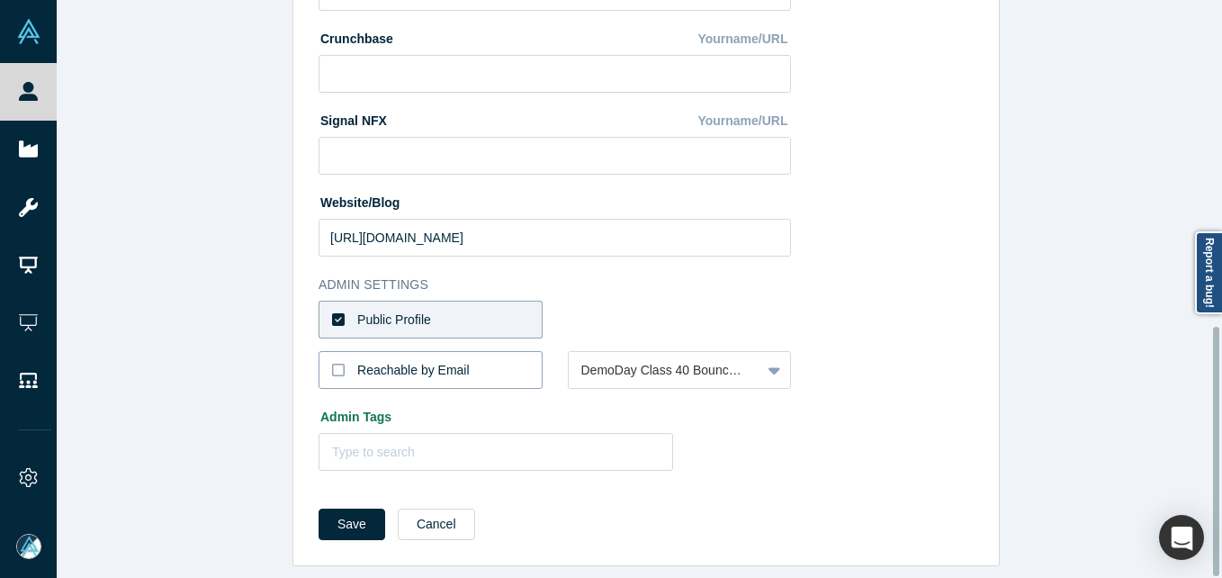
drag, startPoint x: 407, startPoint y: 343, endPoint x: 351, endPoint y: 521, distance: 186.7
click at [406, 351] on label "Reachable by Email" at bounding box center [430, 370] width 224 height 38
click at [0, 0] on input "Reachable by Email" at bounding box center [0, 0] width 0 height 0
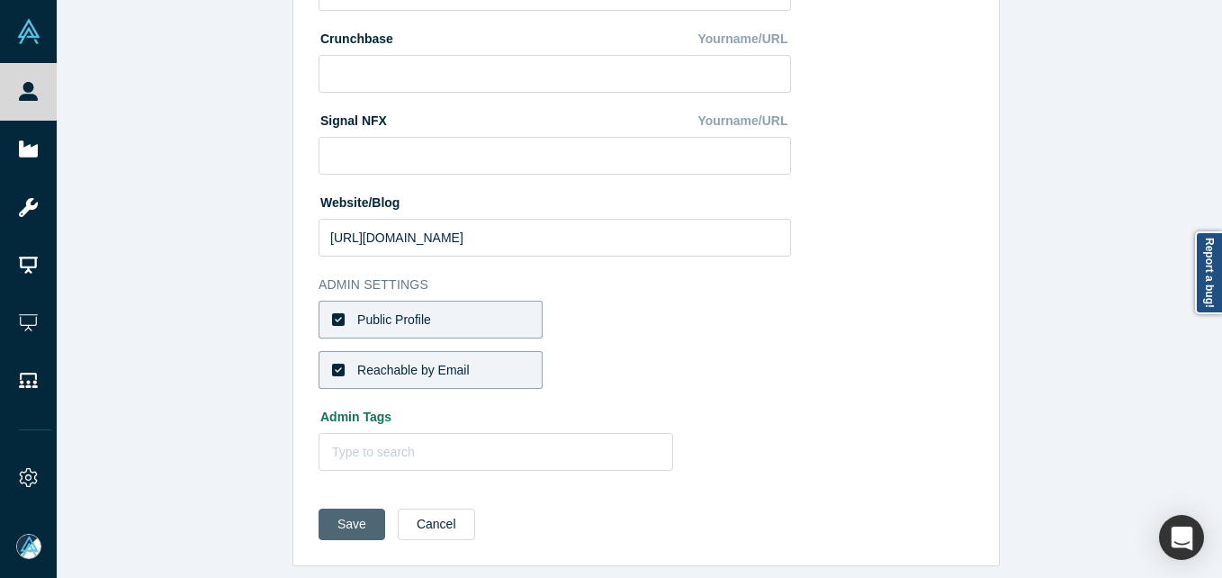
click at [360, 509] on button "Save" at bounding box center [351, 523] width 67 height 31
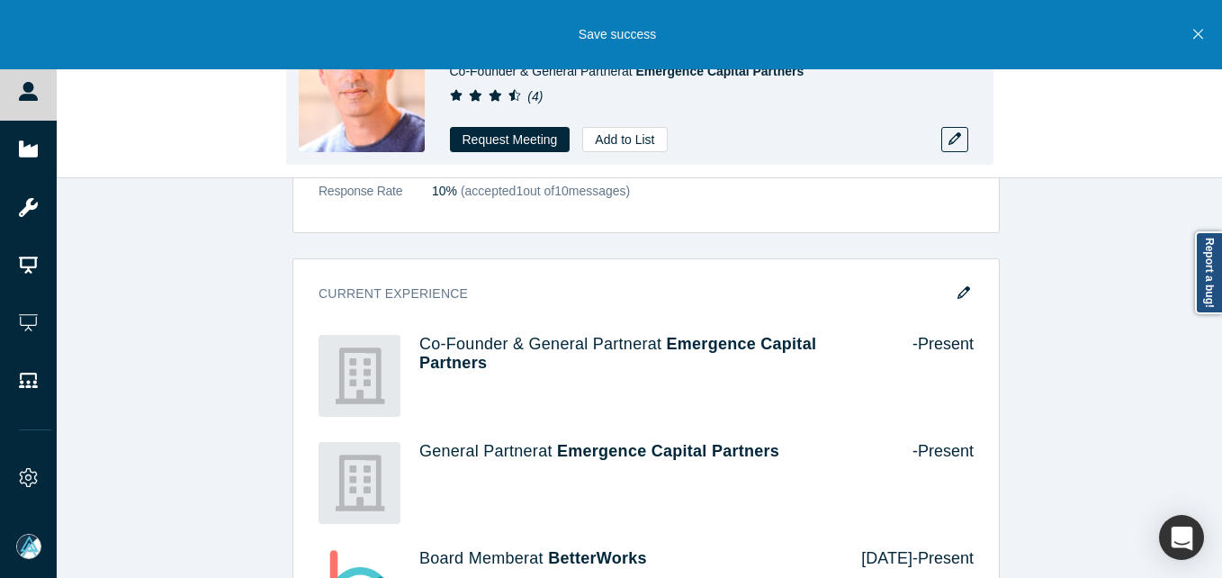
scroll to position [0, 0]
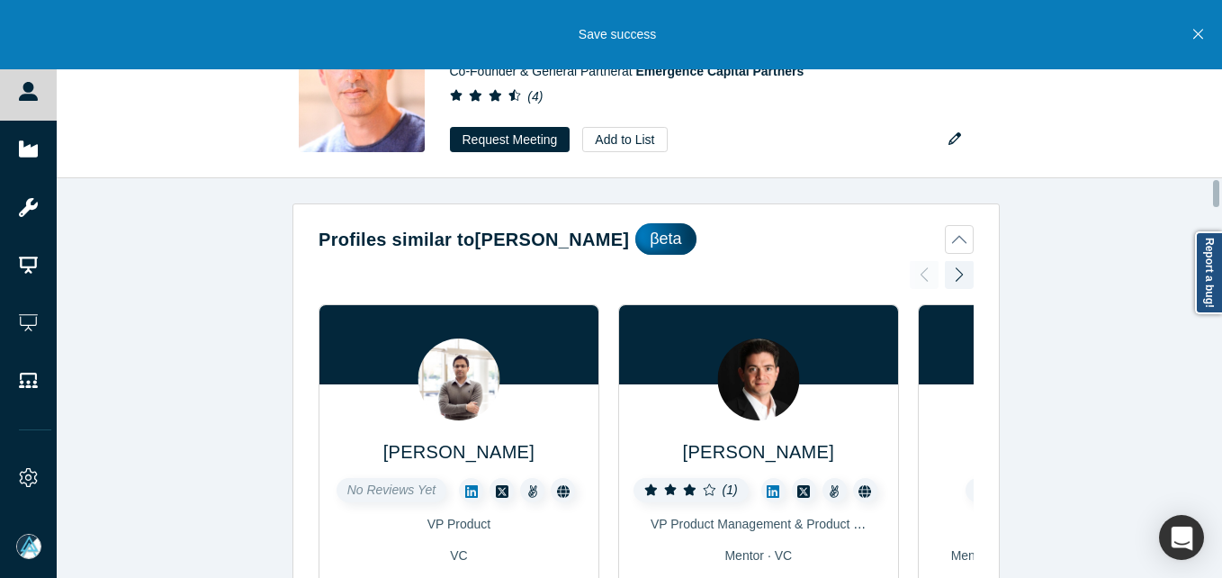
drag, startPoint x: 35, startPoint y: 104, endPoint x: 580, endPoint y: 2, distance: 554.7
click at [35, 104] on link "People" at bounding box center [35, 92] width 70 height 58
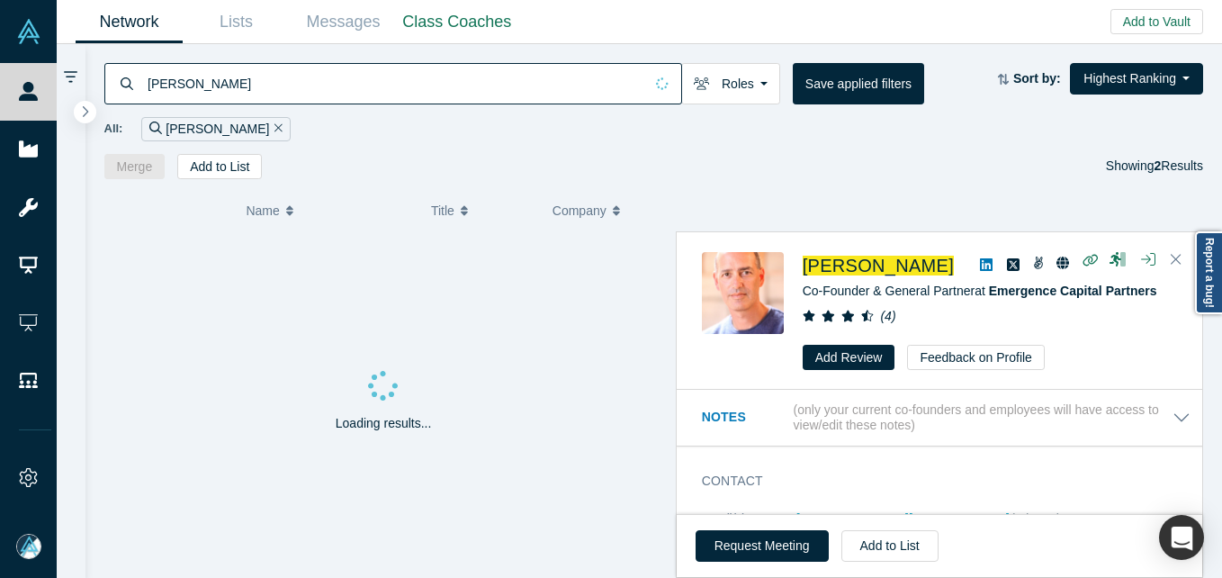
click at [211, 97] on input "[PERSON_NAME]" at bounding box center [394, 83] width 497 height 42
click at [215, 78] on input "[PERSON_NAME]" at bounding box center [394, 83] width 497 height 42
click at [178, 79] on input "[PERSON_NAME]" at bounding box center [394, 83] width 497 height 42
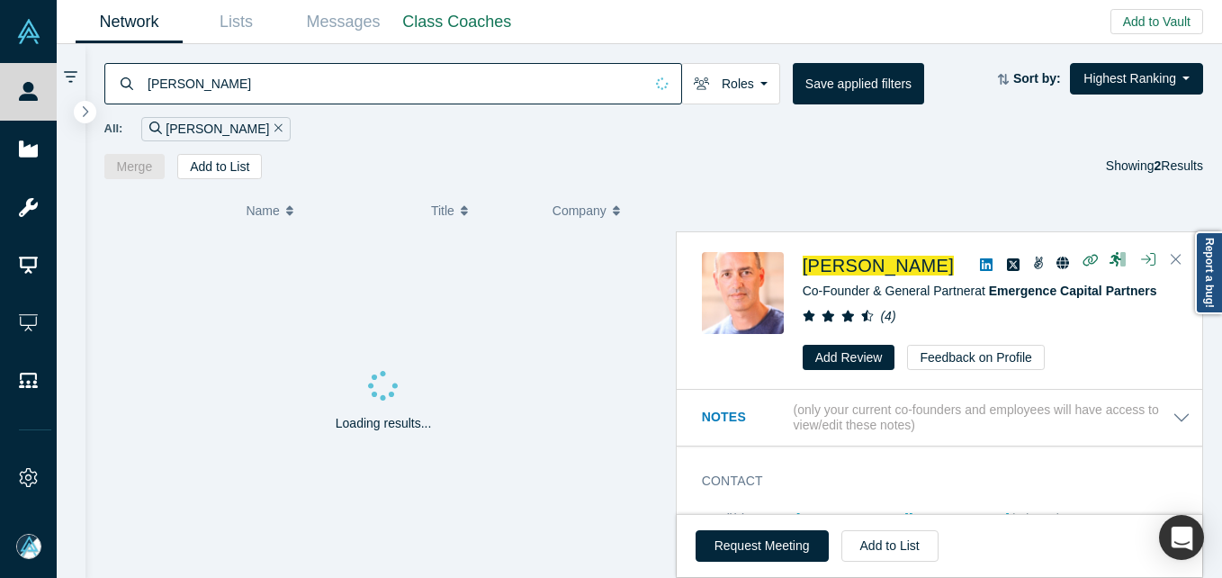
click at [213, 87] on input "[PERSON_NAME]" at bounding box center [394, 83] width 497 height 42
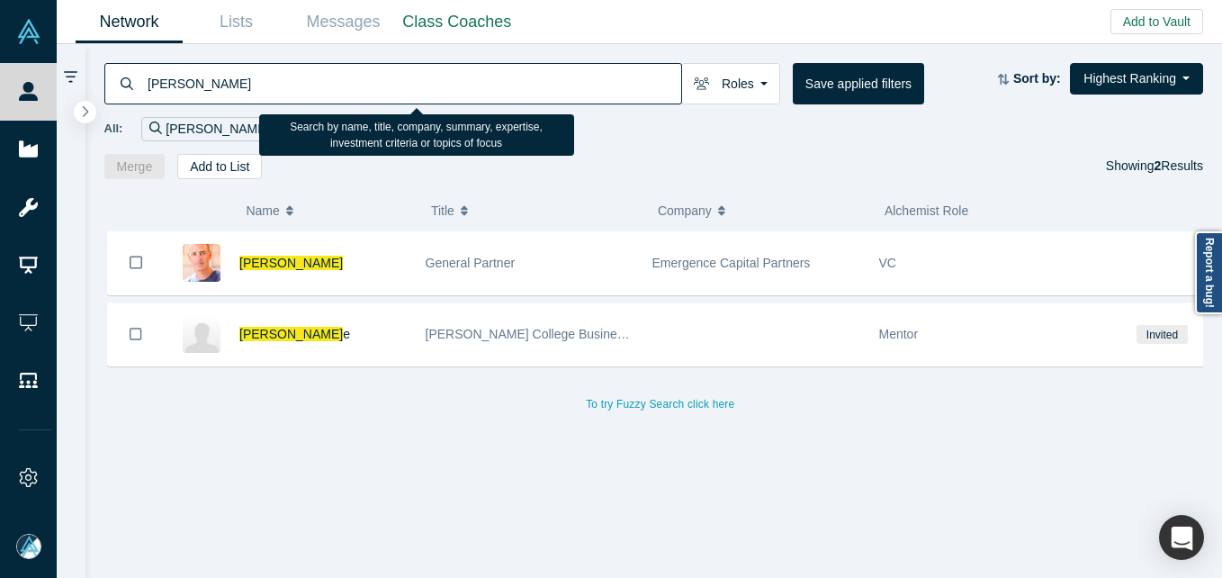
click at [201, 86] on input "[PERSON_NAME]" at bounding box center [413, 83] width 535 height 42
click at [200, 86] on input "[PERSON_NAME]" at bounding box center [413, 83] width 535 height 42
paste input "[PERSON_NAME]"
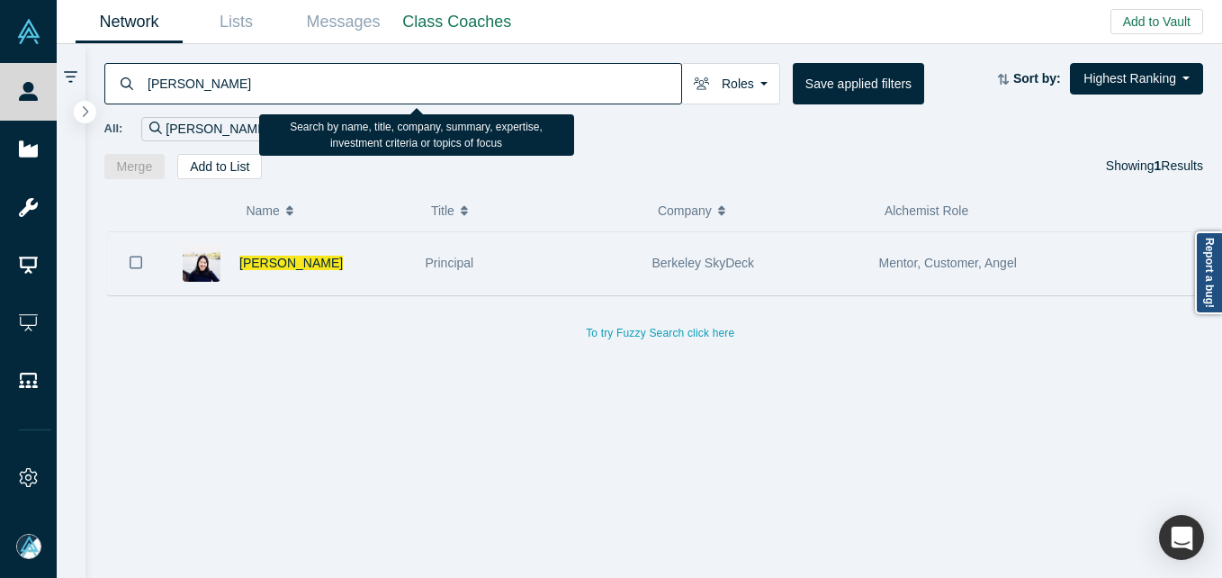
click at [348, 273] on div "[PERSON_NAME]" at bounding box center [322, 263] width 167 height 62
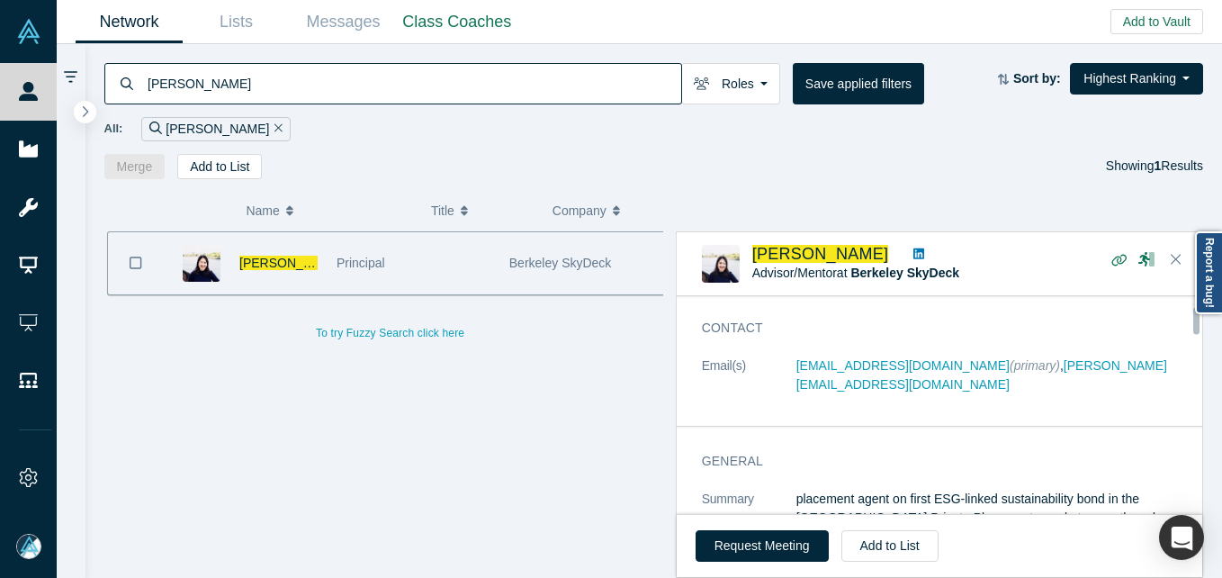
scroll to position [90, 0]
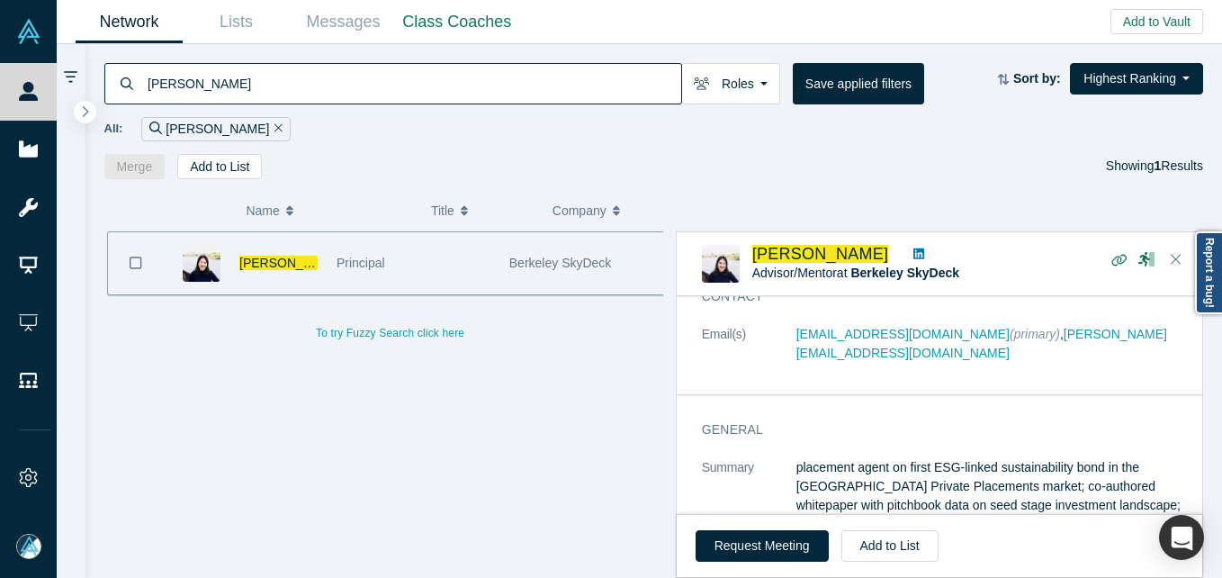
click at [266, 86] on input "[PERSON_NAME]" at bounding box center [413, 83] width 535 height 42
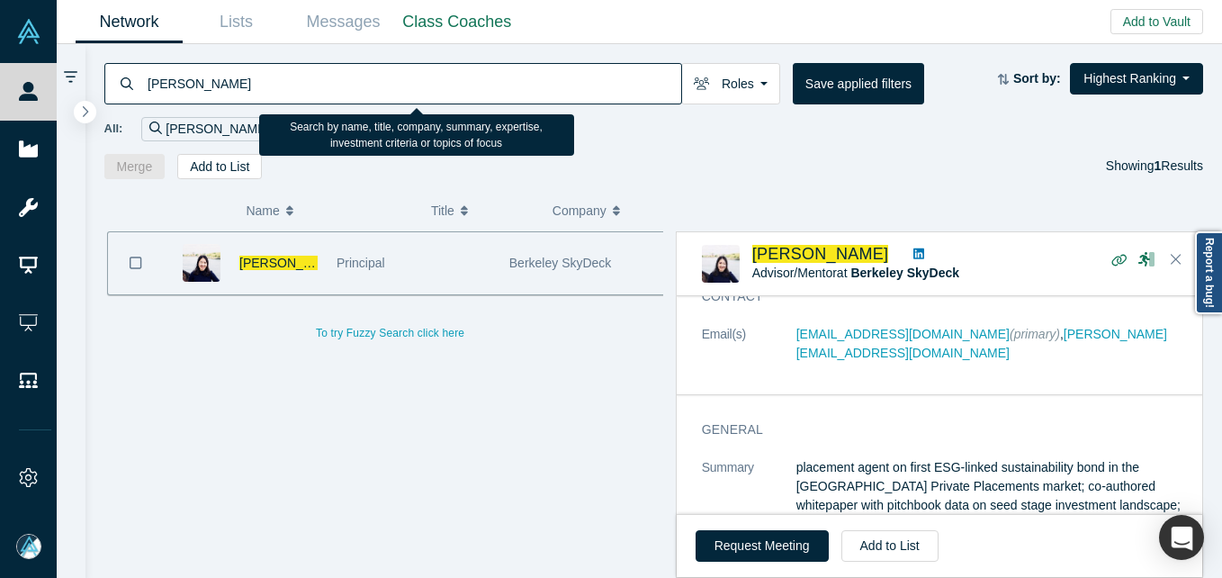
click at [266, 86] on input "[PERSON_NAME]" at bounding box center [413, 83] width 535 height 42
paste input "Hazhar [PERSON_NAME]"
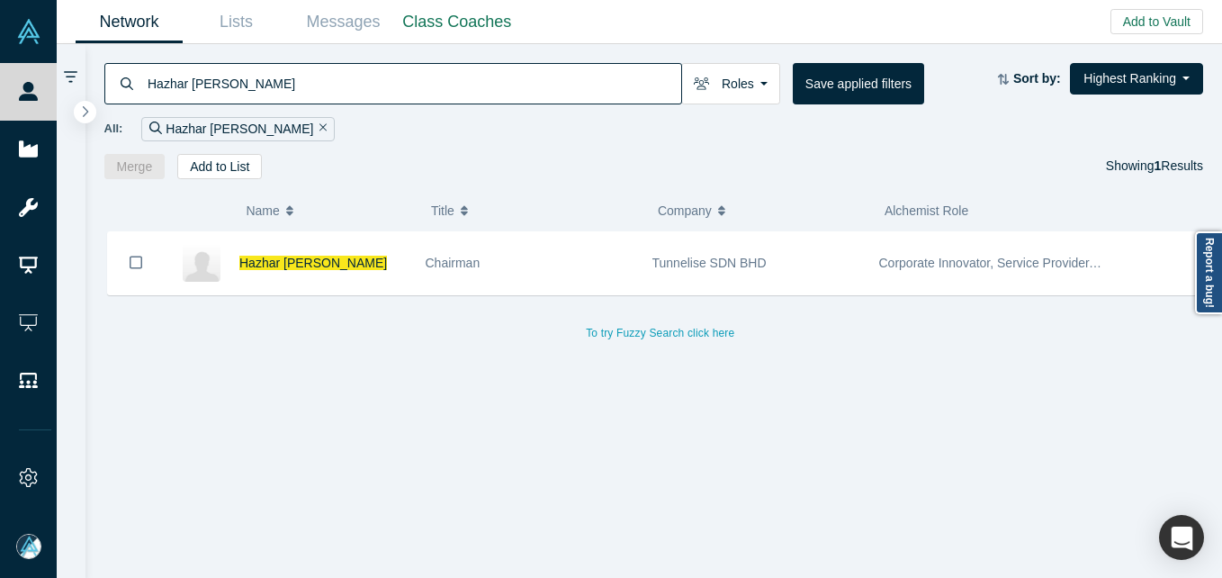
click at [406, 225] on button "Name" at bounding box center [329, 211] width 166 height 38
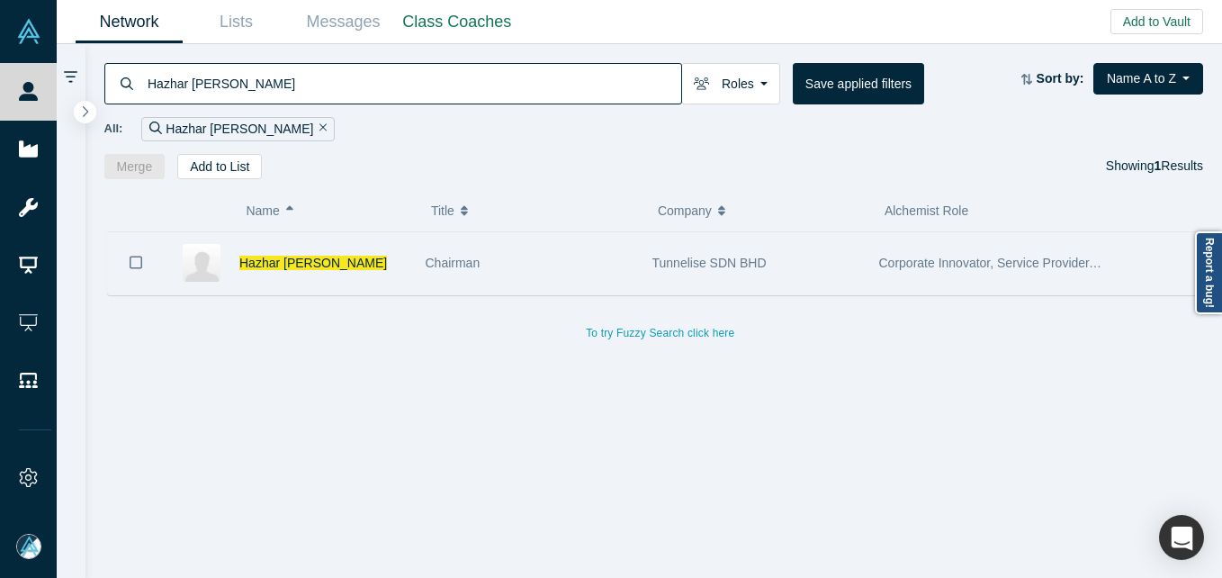
click at [444, 270] on span "Chairman" at bounding box center [453, 262] width 55 height 14
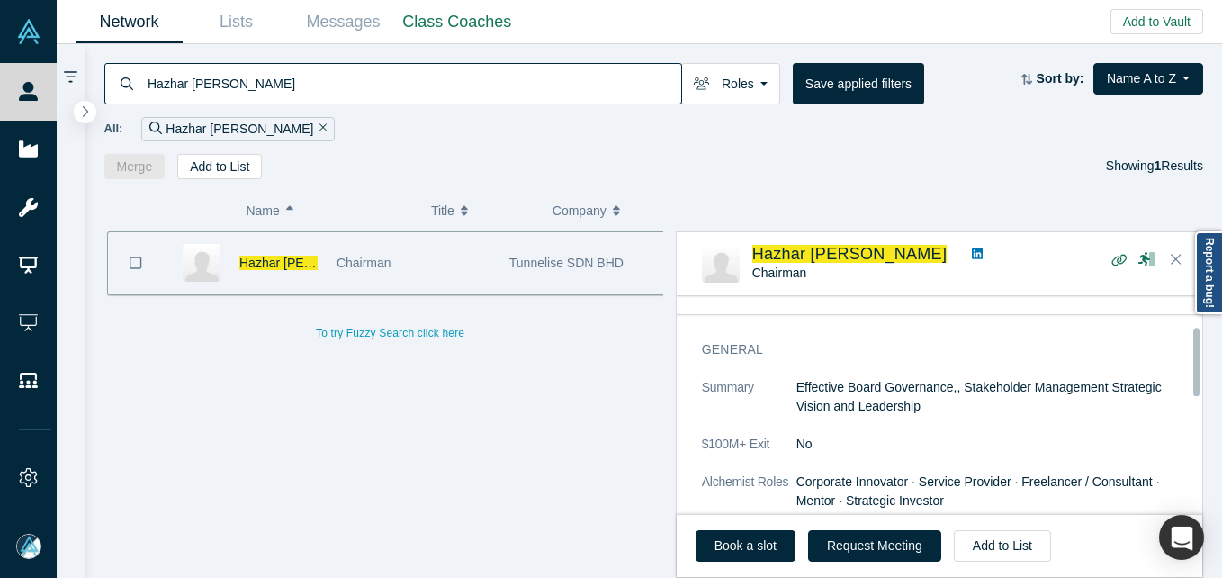
scroll to position [90, 0]
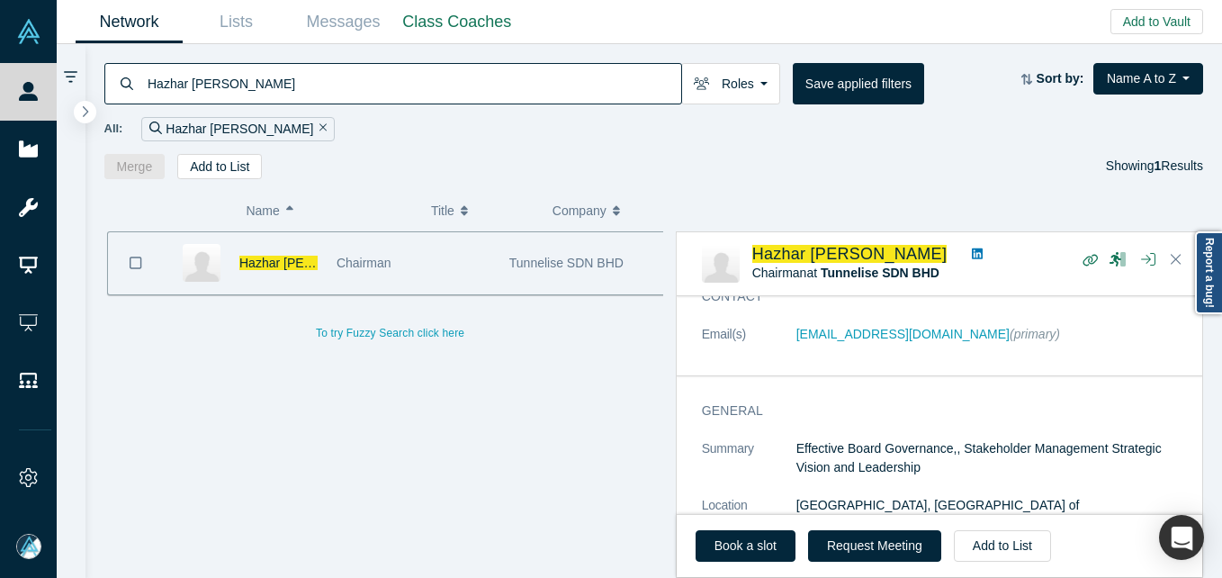
click at [345, 80] on input "Hazhar [PERSON_NAME]" at bounding box center [413, 83] width 535 height 42
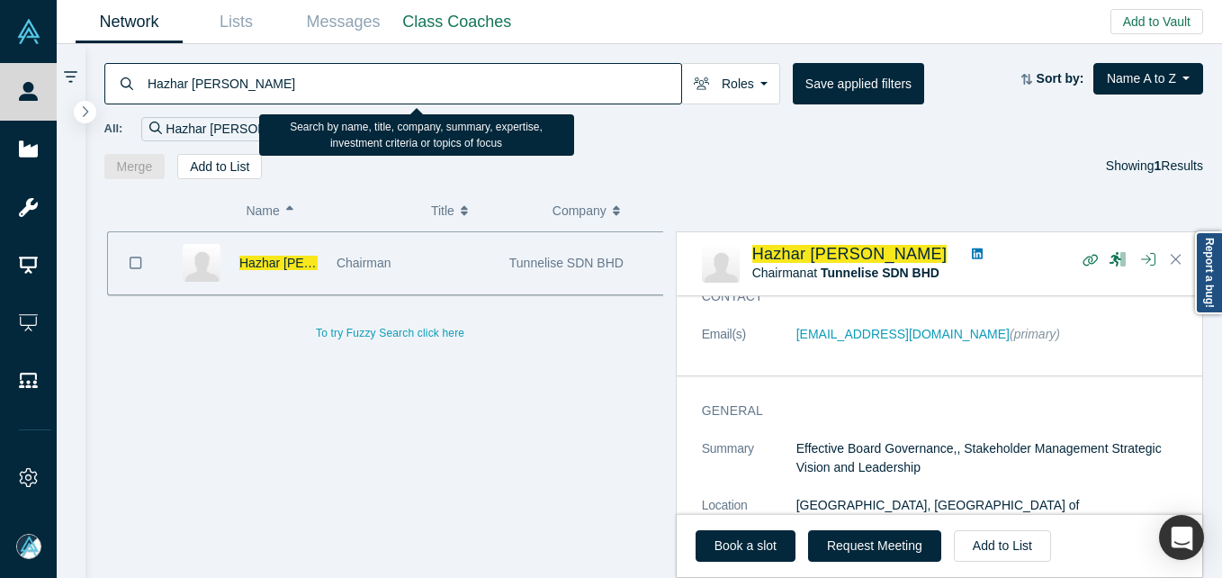
click at [345, 80] on input "Hazhar [PERSON_NAME]" at bounding box center [413, 83] width 535 height 42
paste input "[PERSON_NAME]"
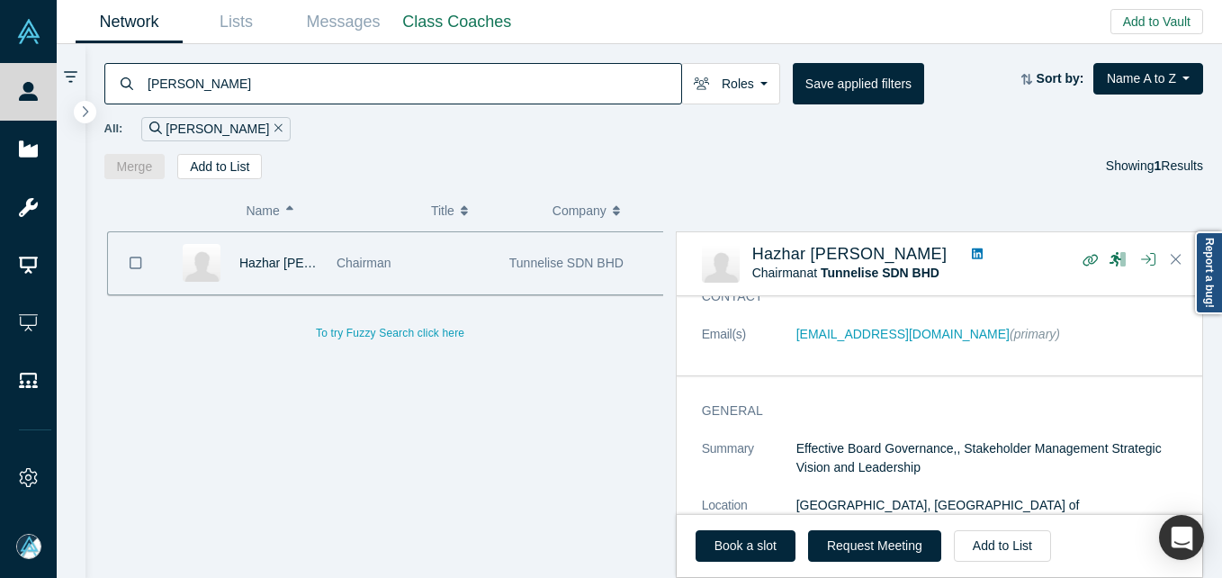
type input "[PERSON_NAME]"
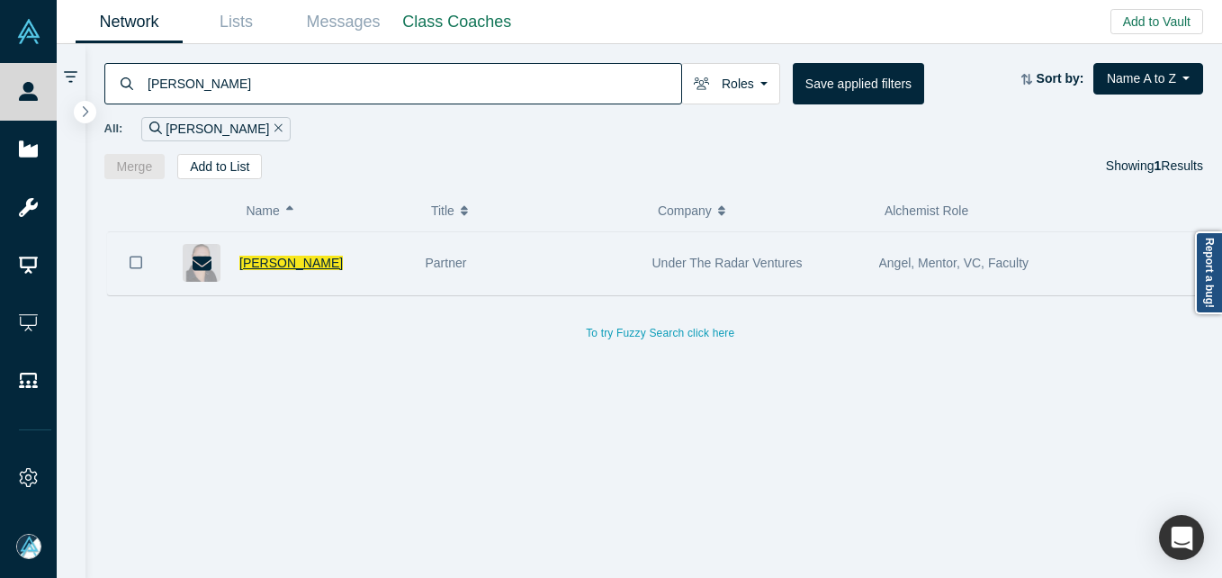
click at [277, 256] on span "[PERSON_NAME]" at bounding box center [290, 262] width 103 height 14
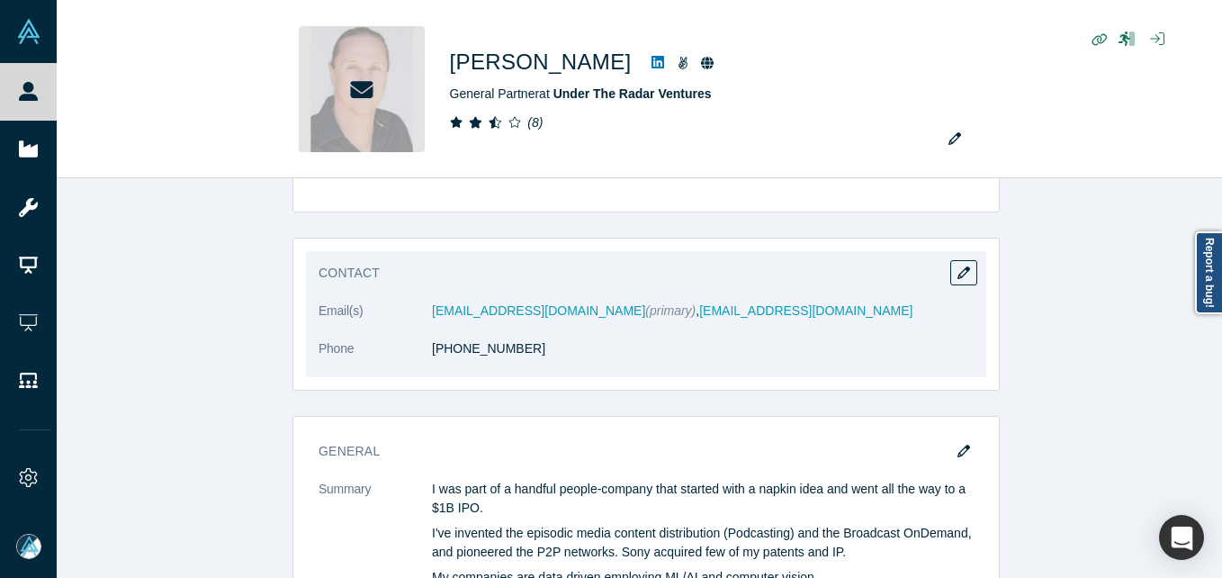
scroll to position [1600, 0]
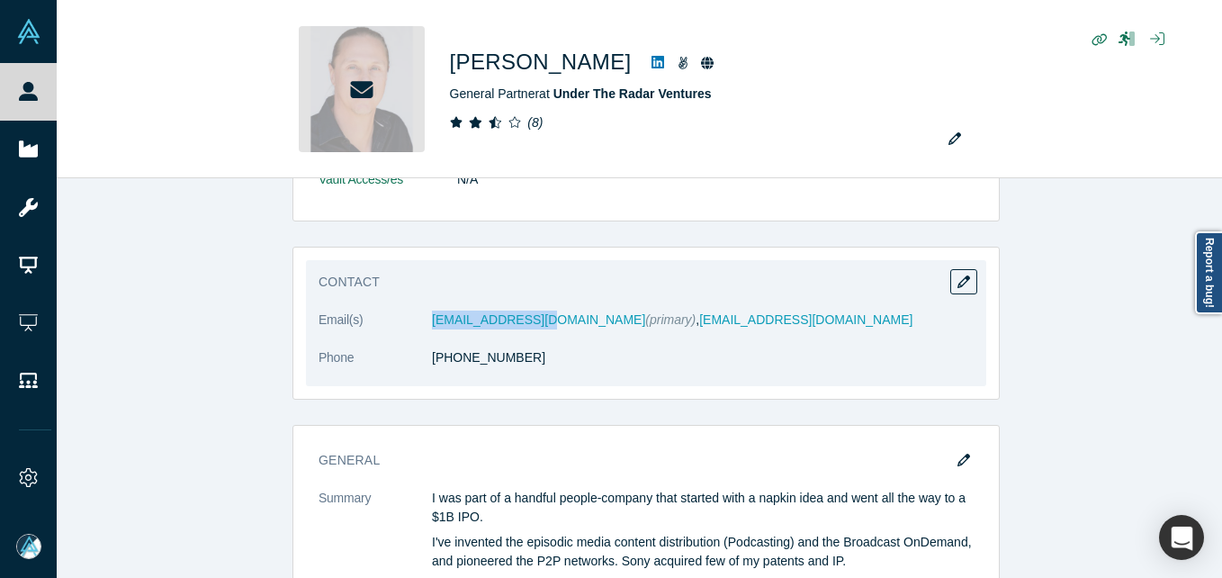
copy dl "[EMAIL_ADDRESS][DOMAIN_NAME]"
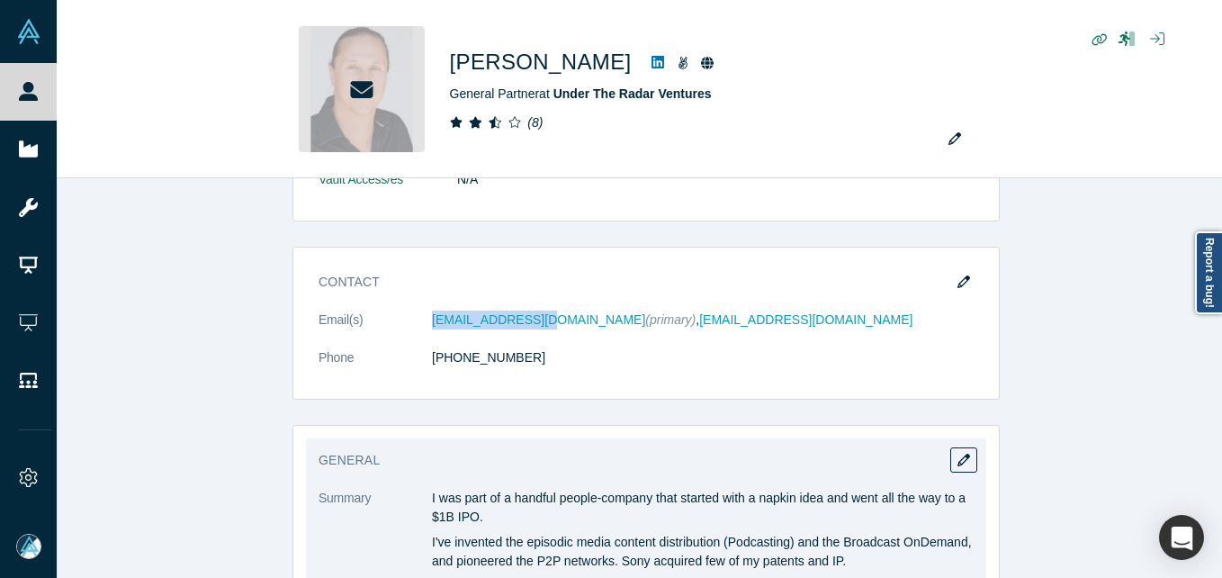
drag, startPoint x: 388, startPoint y: 323, endPoint x: 560, endPoint y: 428, distance: 202.3
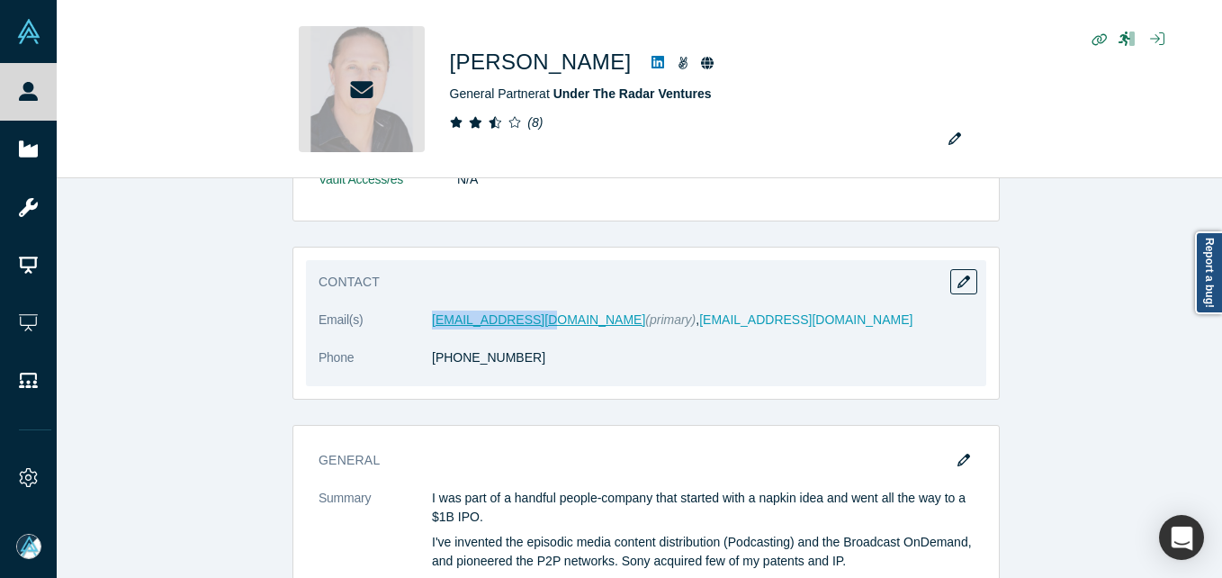
drag, startPoint x: 403, startPoint y: 324, endPoint x: 534, endPoint y: 321, distance: 131.4
click at [534, 321] on dl "Email(s) [EMAIL_ADDRESS][DOMAIN_NAME] (primary) , [EMAIL_ADDRESS][DOMAIN_NAME] …" at bounding box center [645, 348] width 655 height 76
copy dl "[EMAIL_ADDRESS][DOMAIN_NAME]"
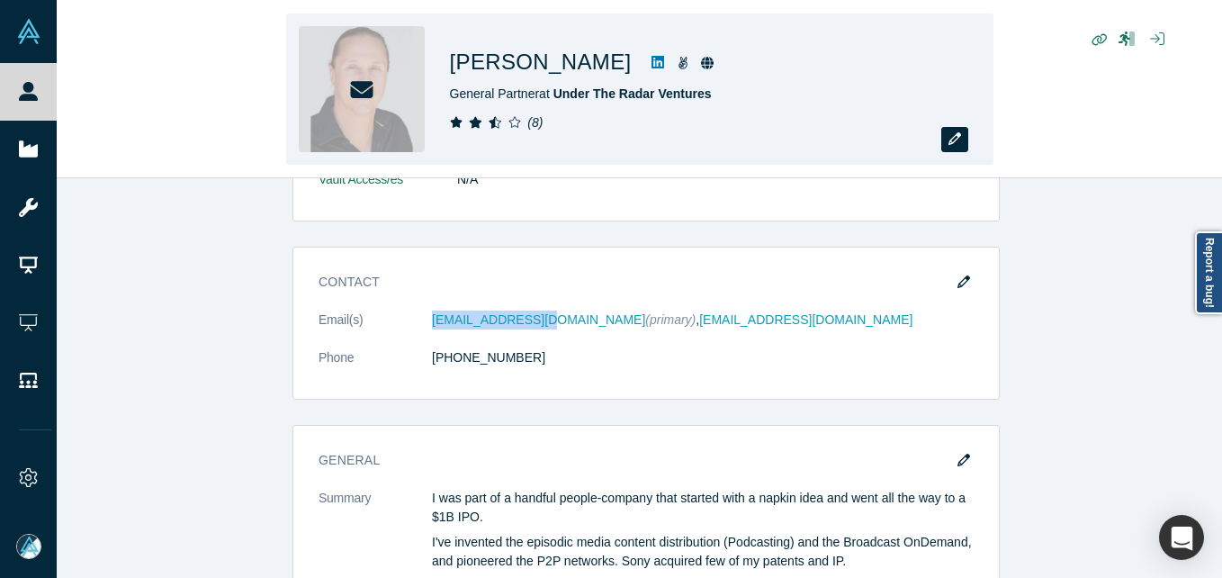
click at [955, 145] on icon "button" at bounding box center [954, 138] width 13 height 13
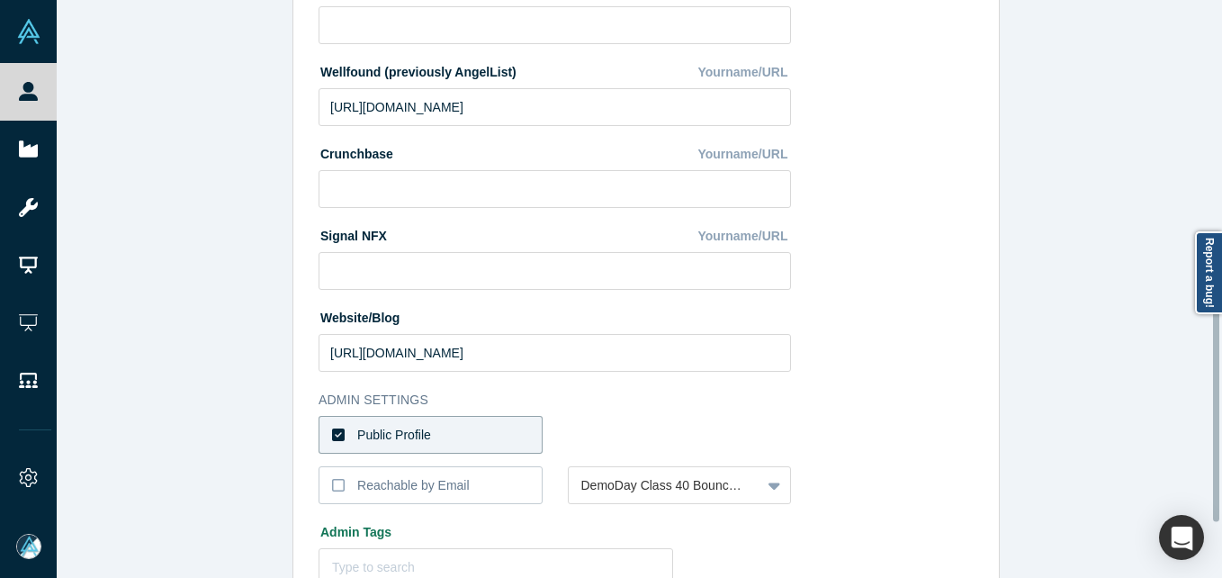
scroll to position [630, 0]
click at [405, 486] on div "Reachable by Email" at bounding box center [413, 483] width 112 height 19
click at [0, 0] on input "Reachable by Email" at bounding box center [0, 0] width 0 height 0
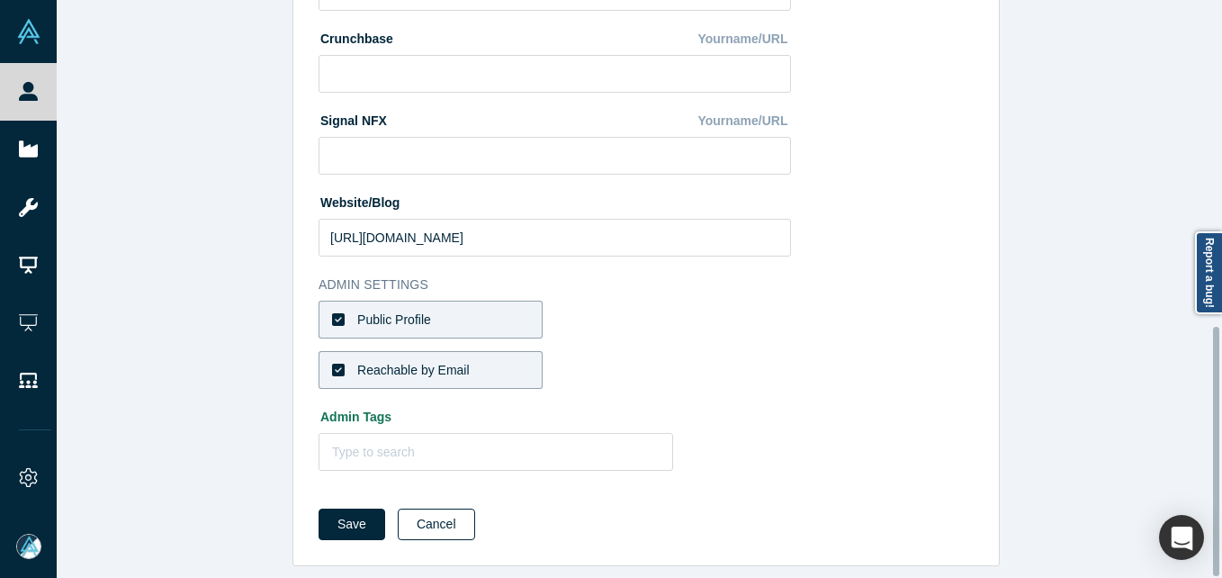
scroll to position [757, 0]
click at [352, 511] on button "Save" at bounding box center [351, 523] width 67 height 31
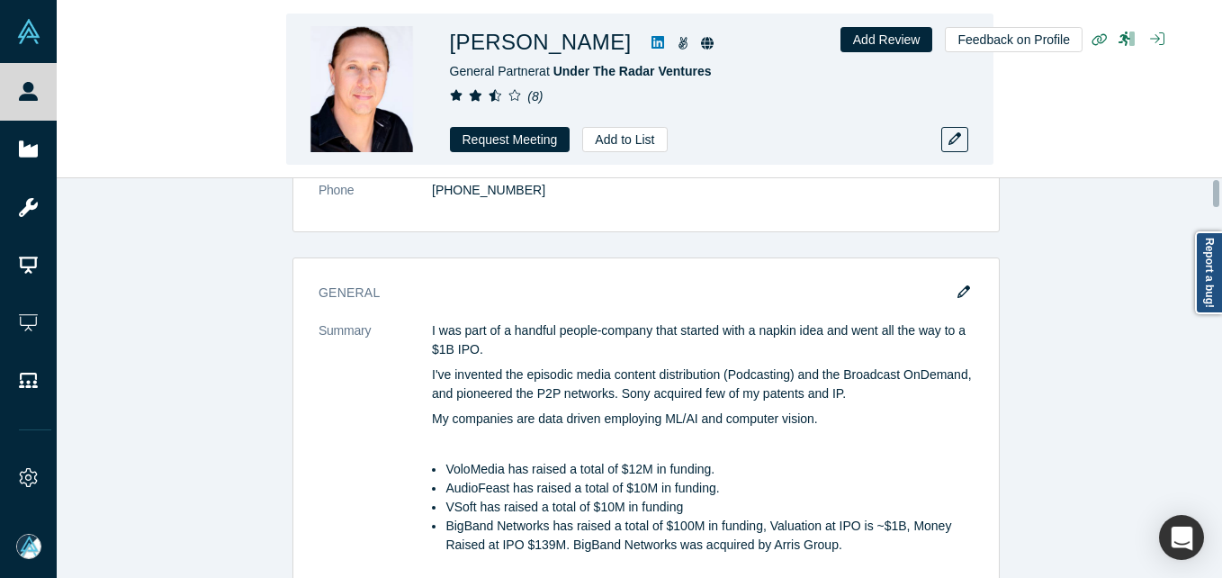
scroll to position [0, 0]
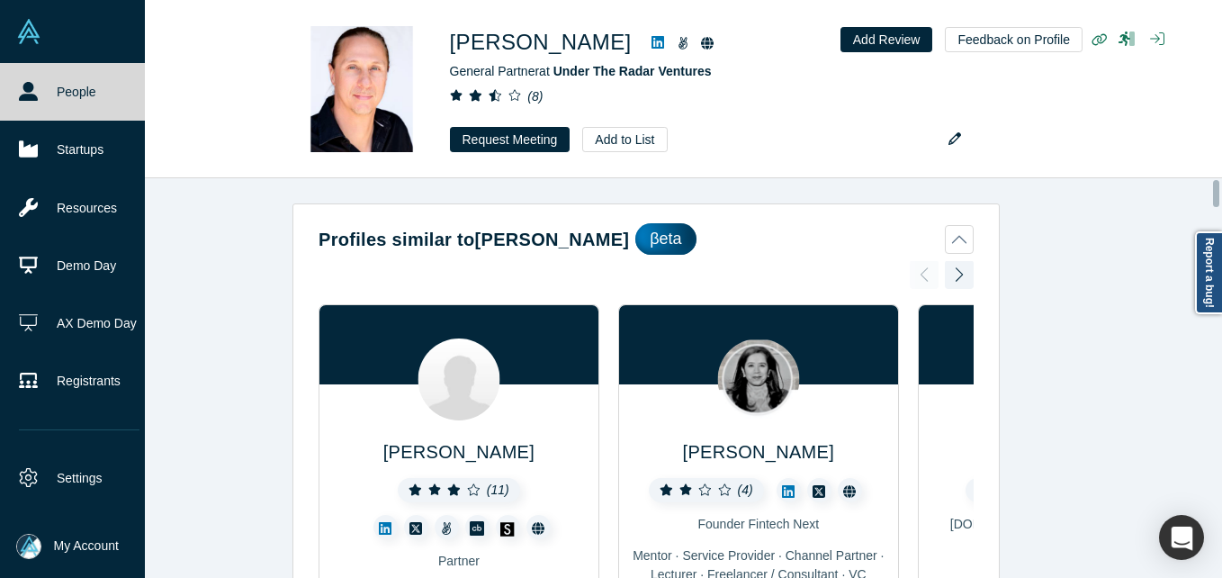
click at [30, 88] on icon at bounding box center [28, 91] width 19 height 19
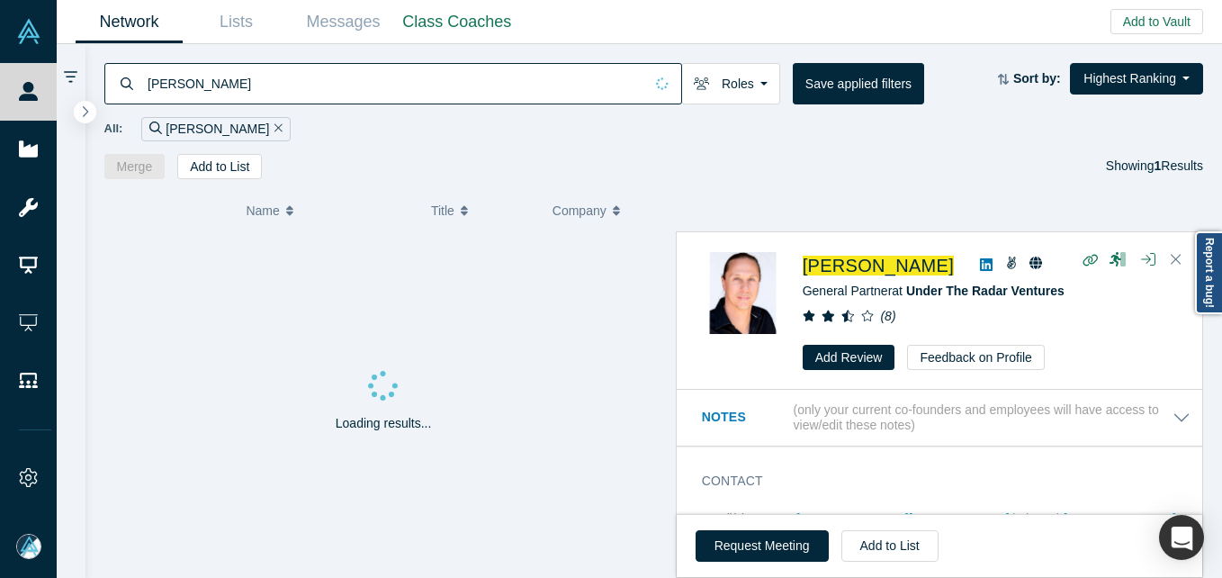
click at [300, 100] on input "[PERSON_NAME]" at bounding box center [394, 83] width 497 height 42
click at [300, 91] on input "[PERSON_NAME]" at bounding box center [394, 83] width 497 height 42
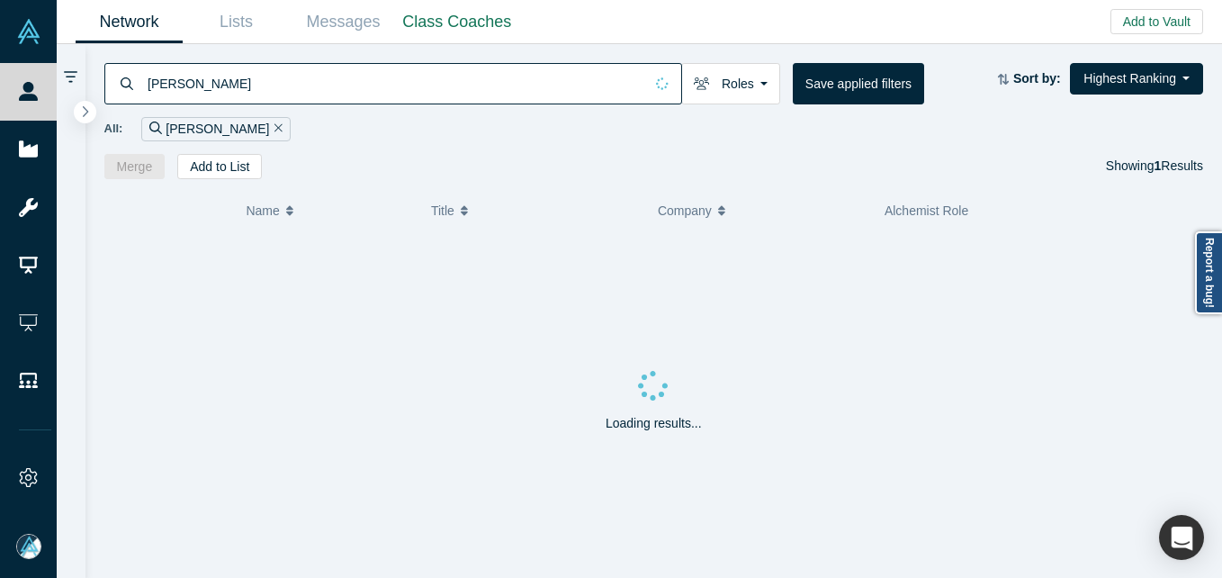
type input "[PERSON_NAME]"
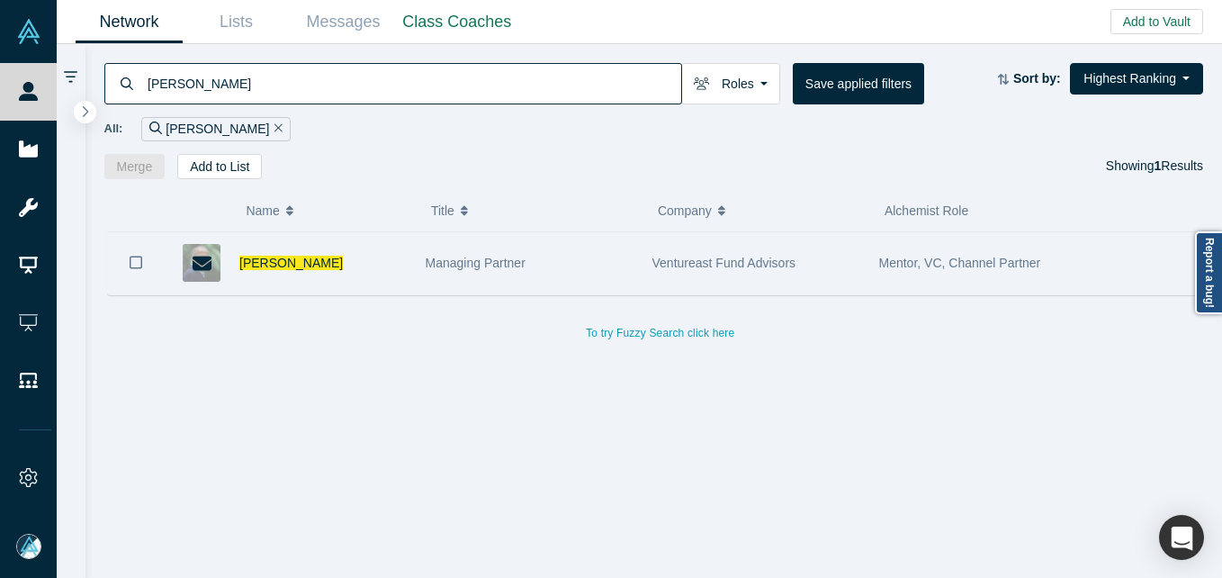
click at [255, 282] on div "[PERSON_NAME]" at bounding box center [322, 263] width 167 height 62
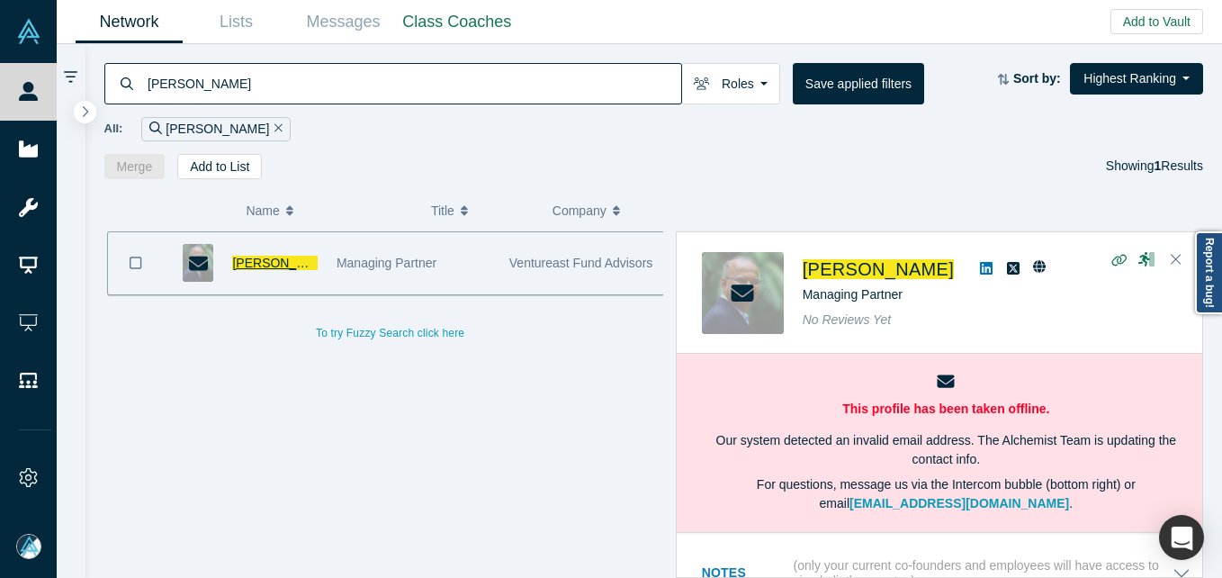
click at [260, 264] on span "[PERSON_NAME]" at bounding box center [283, 262] width 103 height 14
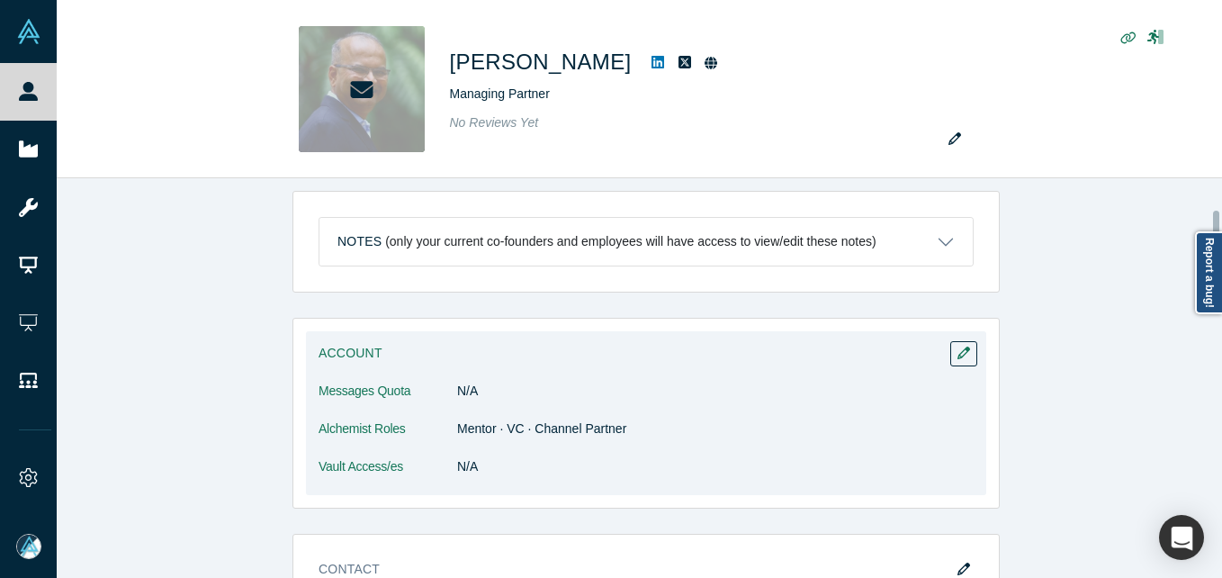
scroll to position [450, 0]
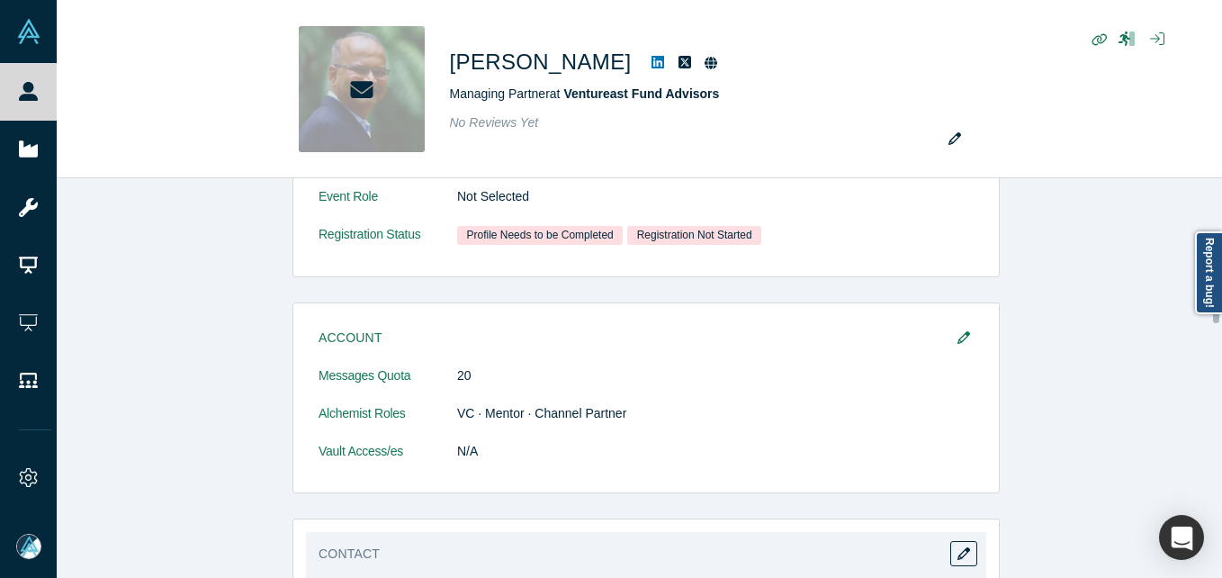
copy dl "[EMAIL_ADDRESS][DOMAIN_NAME]"
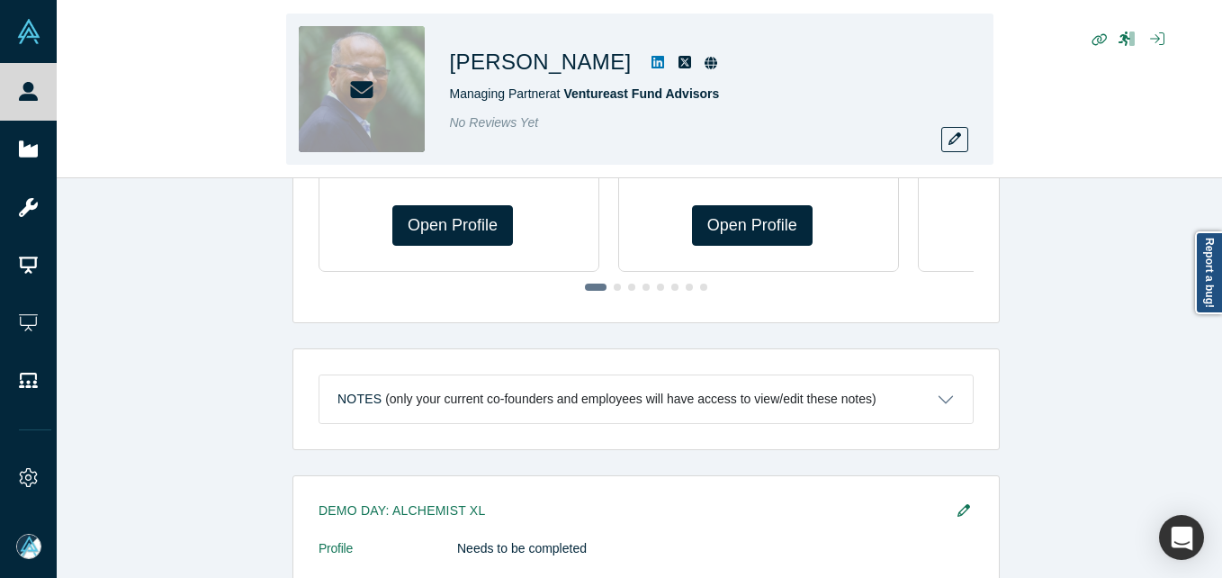
scroll to position [1386, 0]
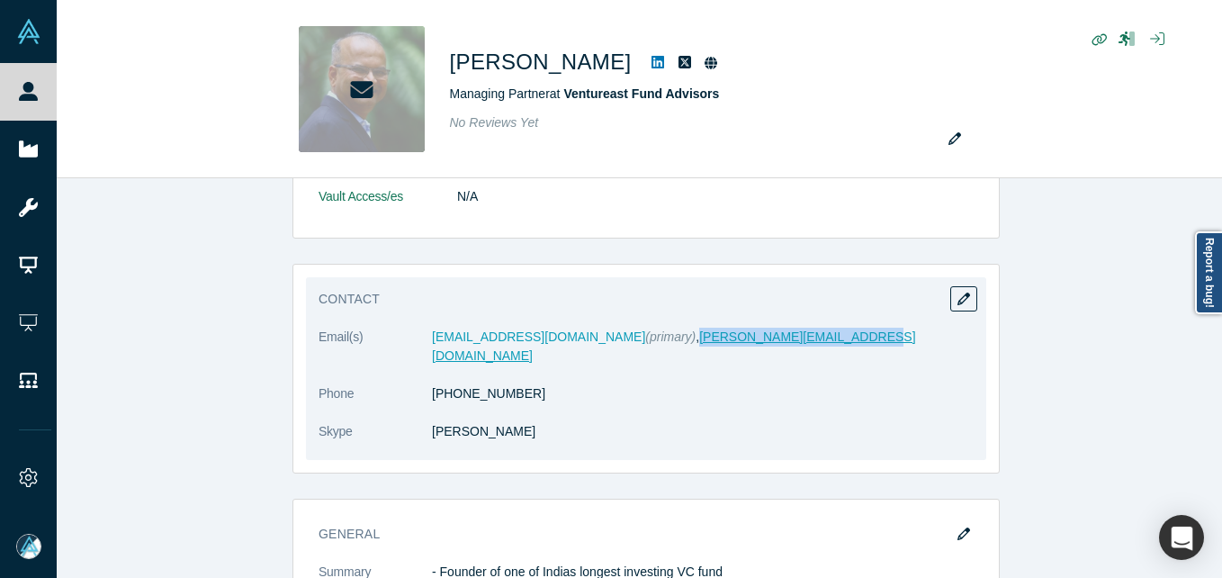
drag, startPoint x: 801, startPoint y: 330, endPoint x: 623, endPoint y: 343, distance: 178.6
click at [623, 343] on dd "[EMAIL_ADDRESS][DOMAIN_NAME] (primary) , [PERSON_NAME][EMAIL_ADDRESS][DOMAIN_NA…" at bounding box center [703, 346] width 542 height 38
copy link "[PERSON_NAME][EMAIL_ADDRESS][DOMAIN_NAME]"
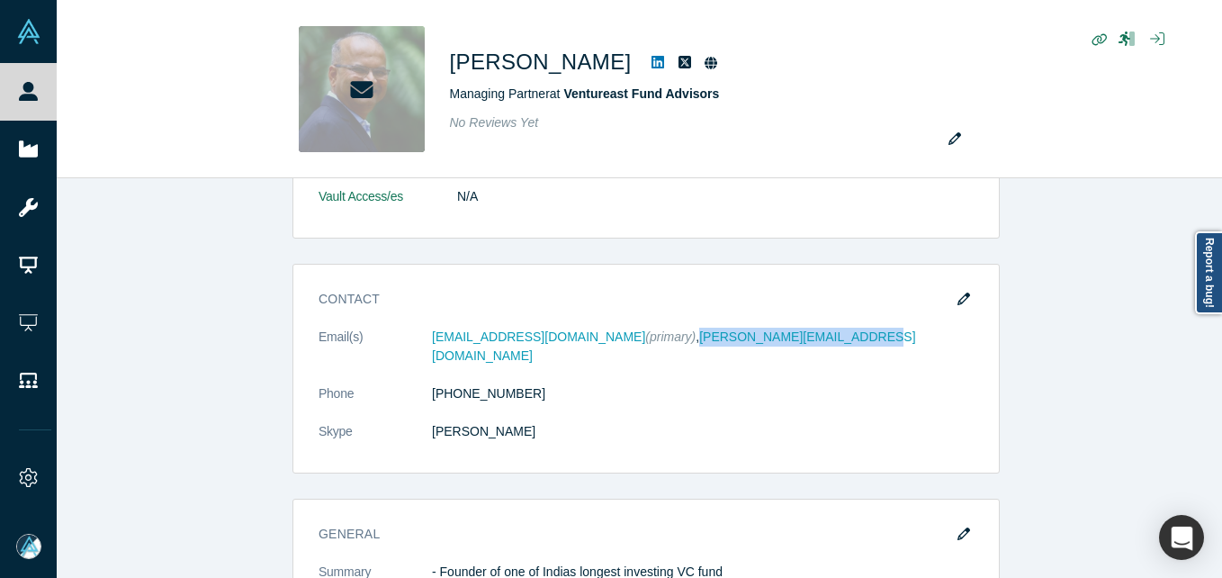
drag, startPoint x: 956, startPoint y: 294, endPoint x: 996, endPoint y: 262, distance: 51.1
click at [957, 294] on icon "button" at bounding box center [963, 298] width 13 height 13
select select "IN"
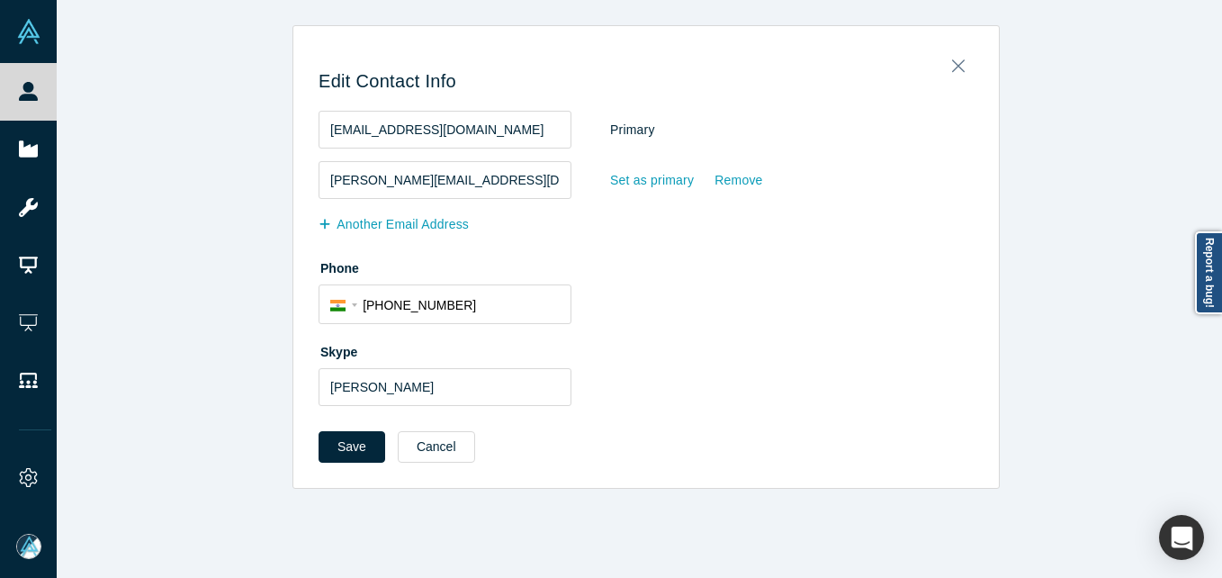
scroll to position [0, 0]
click at [660, 171] on div "Set as primary" at bounding box center [651, 180] width 85 height 31
click at [0, 0] on input "Set as primary" at bounding box center [0, 0] width 0 height 0
click at [345, 451] on button "Save" at bounding box center [351, 446] width 67 height 31
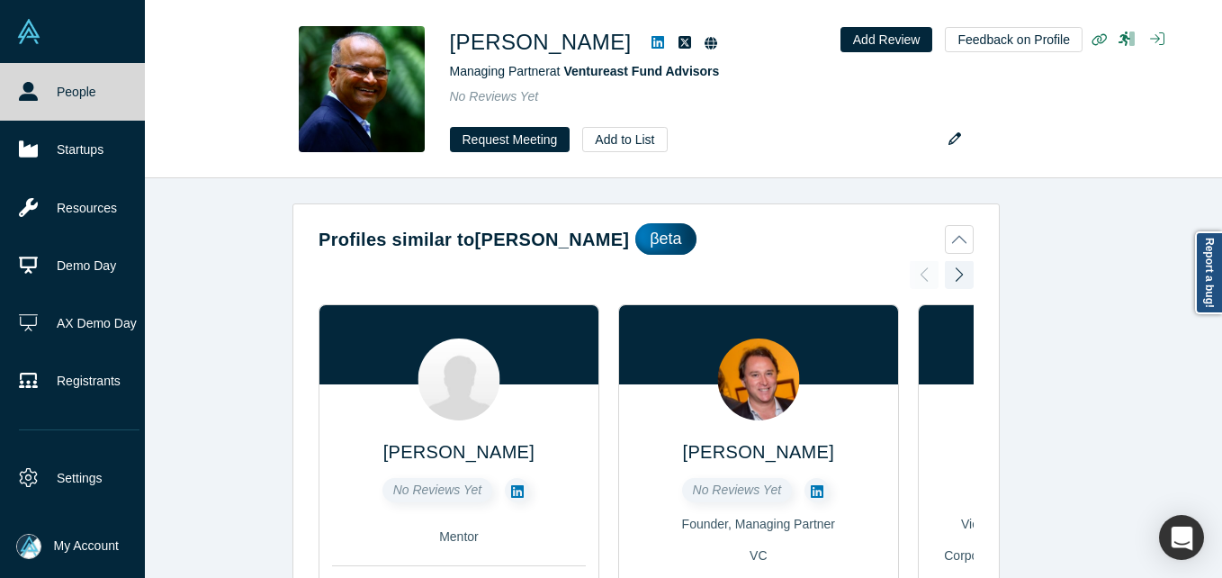
click at [40, 76] on link "People" at bounding box center [79, 92] width 158 height 58
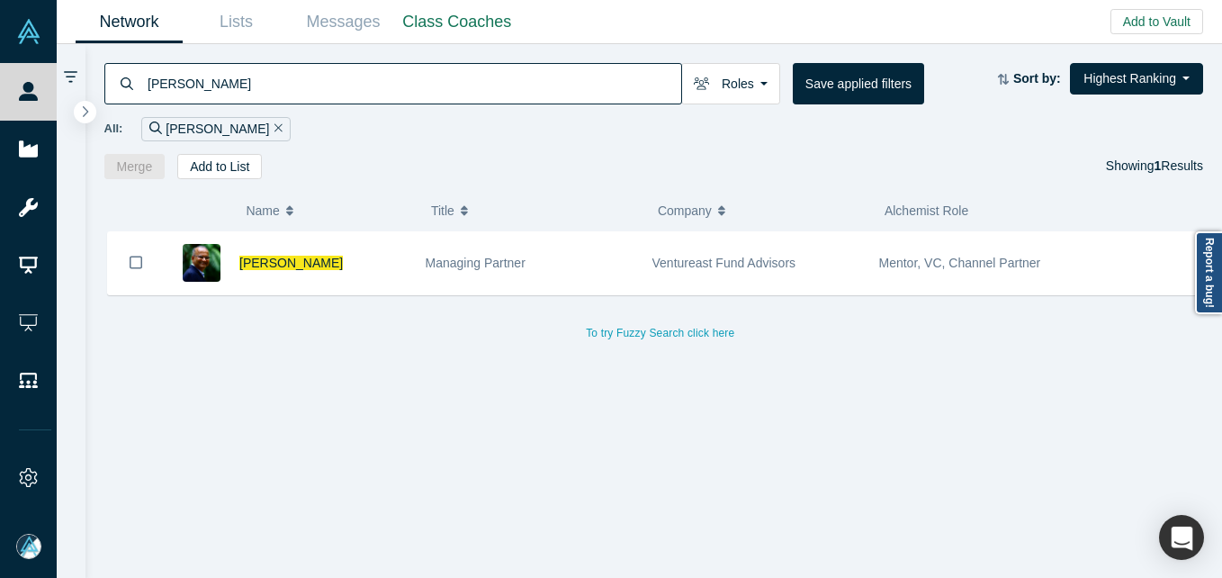
drag, startPoint x: 263, startPoint y: 53, endPoint x: 255, endPoint y: 82, distance: 29.7
click at [264, 67] on div "[PERSON_NAME] Roles Founders Faculty Mentors Alumni Mentor Angels VCs Corporate…" at bounding box center [653, 111] width 1137 height 135
click at [243, 91] on input "[PERSON_NAME]" at bounding box center [413, 83] width 535 height 42
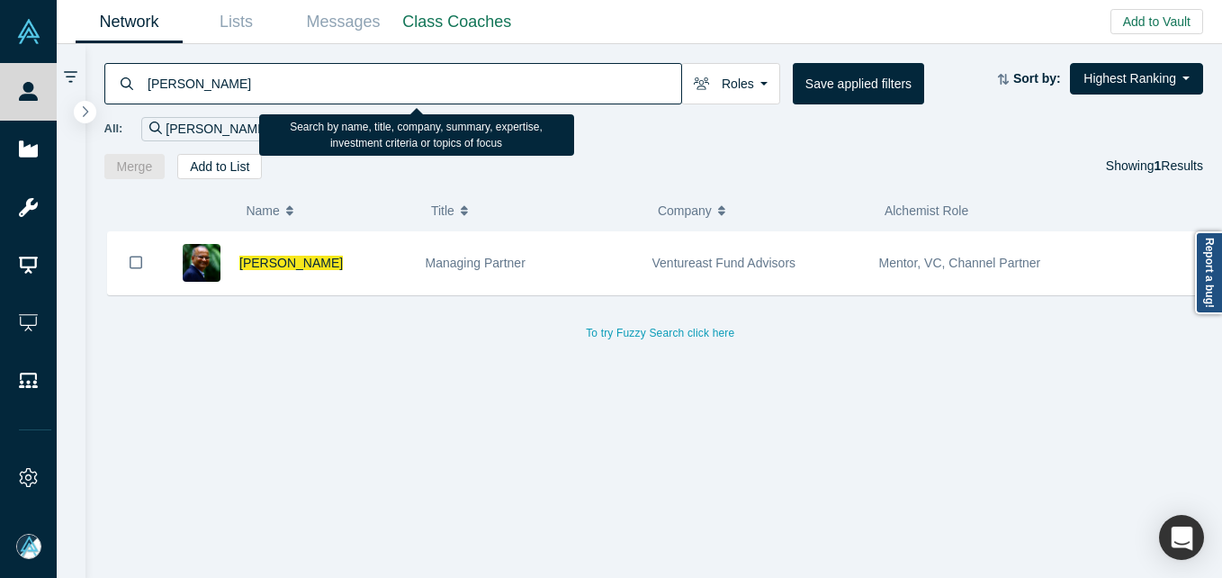
click at [243, 91] on input "[PERSON_NAME]" at bounding box center [413, 83] width 535 height 42
paste input "[PERSON_NAME]"
click at [243, 91] on input "[PERSON_NAME]" at bounding box center [413, 83] width 535 height 42
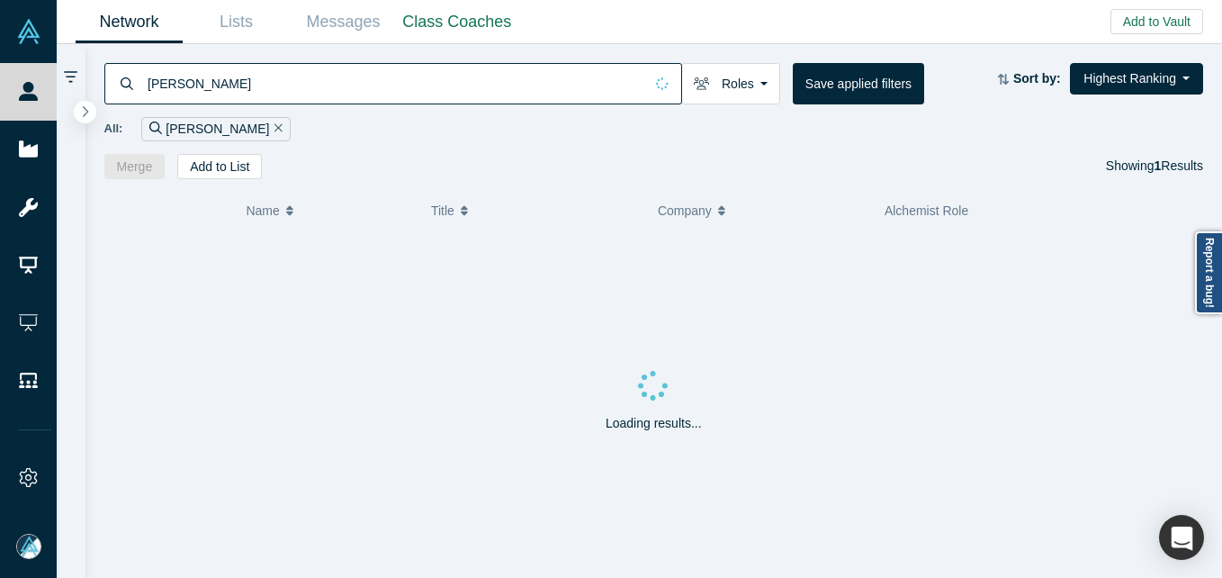
type input "[PERSON_NAME]"
